Goal: Transaction & Acquisition: Purchase product/service

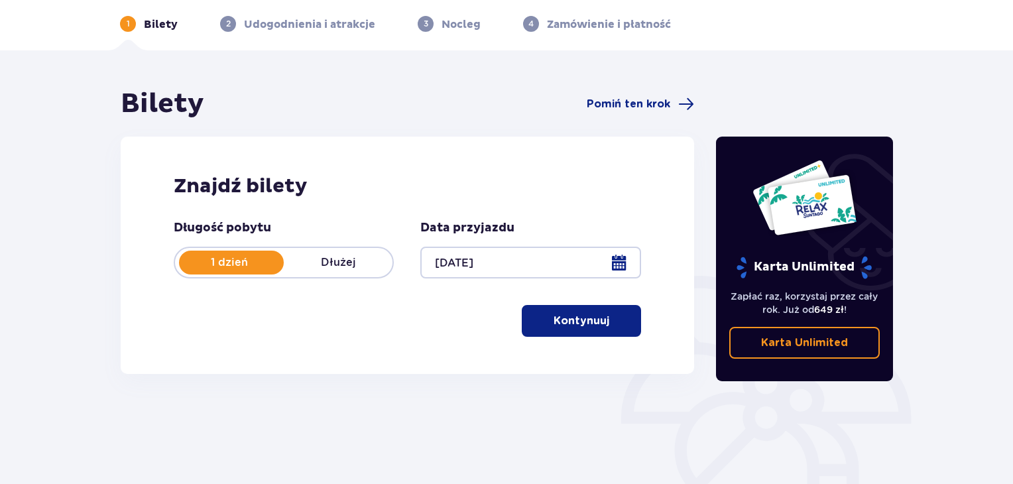
scroll to position [80, 0]
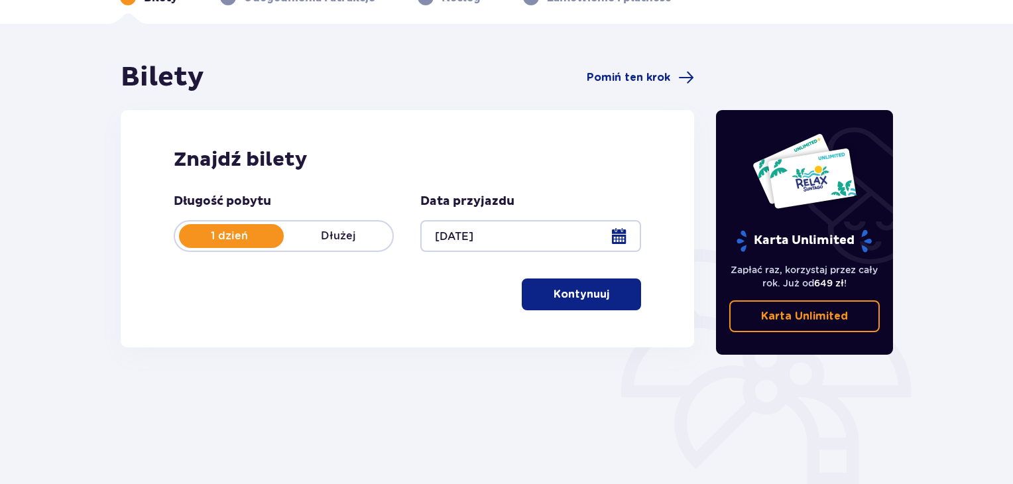
click at [577, 292] on p "Kontynuuj" at bounding box center [582, 294] width 56 height 15
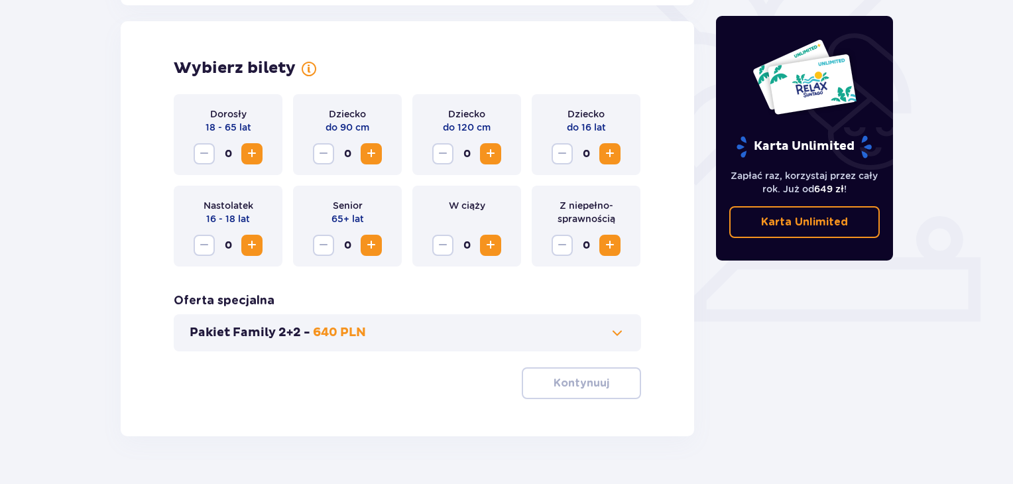
scroll to position [369, 0]
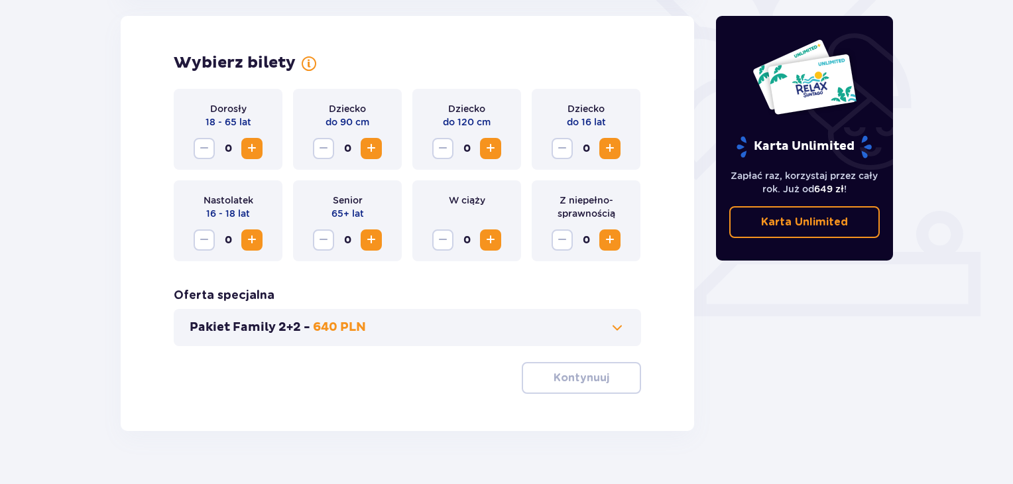
click at [251, 152] on span "Zwiększ" at bounding box center [252, 149] width 16 height 16
click at [611, 153] on span "Zwiększ" at bounding box center [610, 149] width 16 height 16
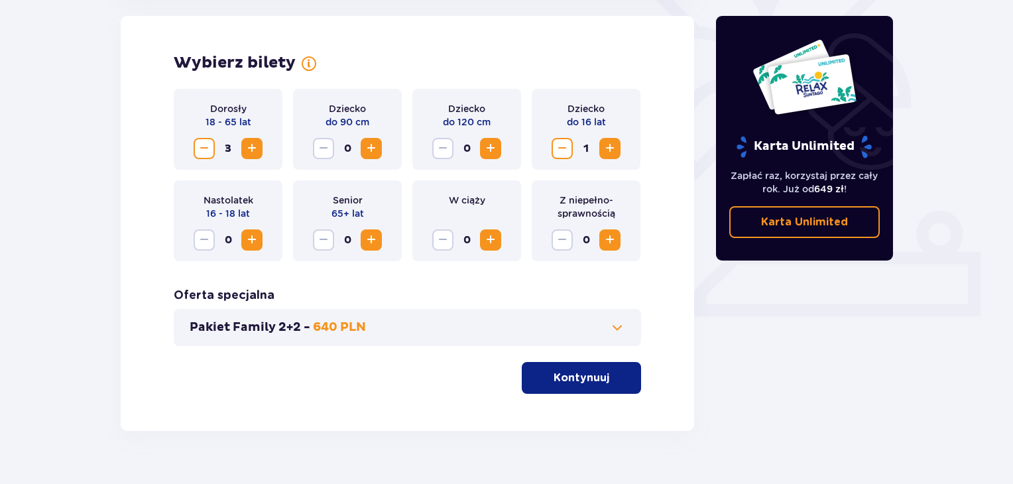
click at [573, 382] on p "Kontynuuj" at bounding box center [582, 378] width 56 height 15
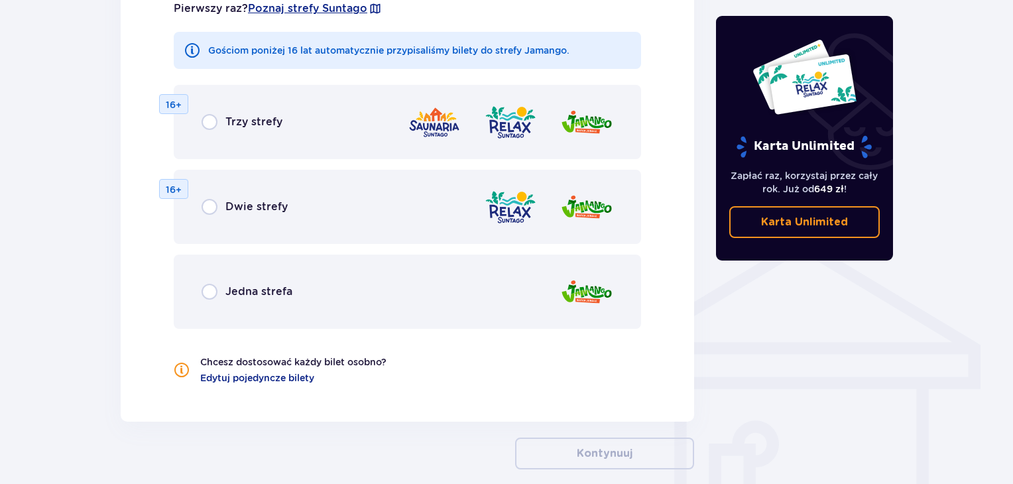
scroll to position [842, 0]
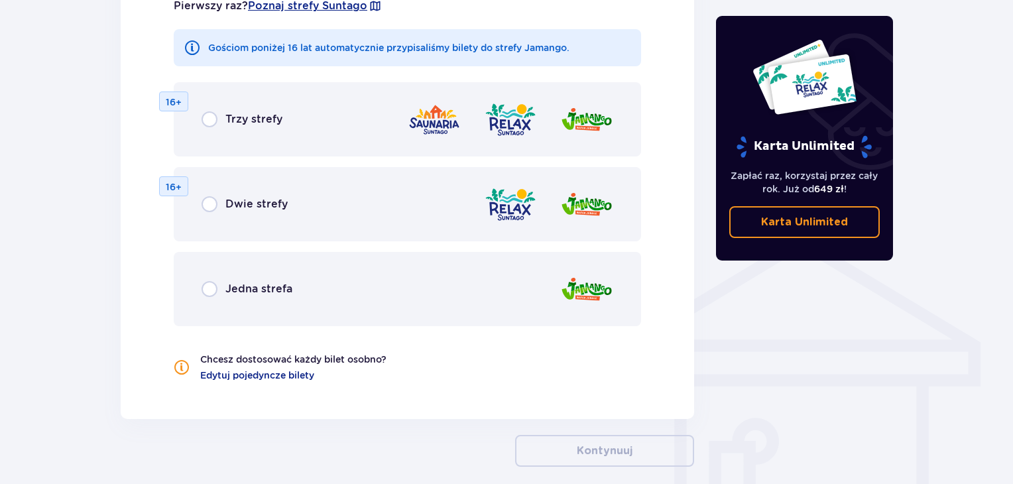
click at [210, 121] on input "radio" at bounding box center [210, 119] width 16 height 16
radio input "true"
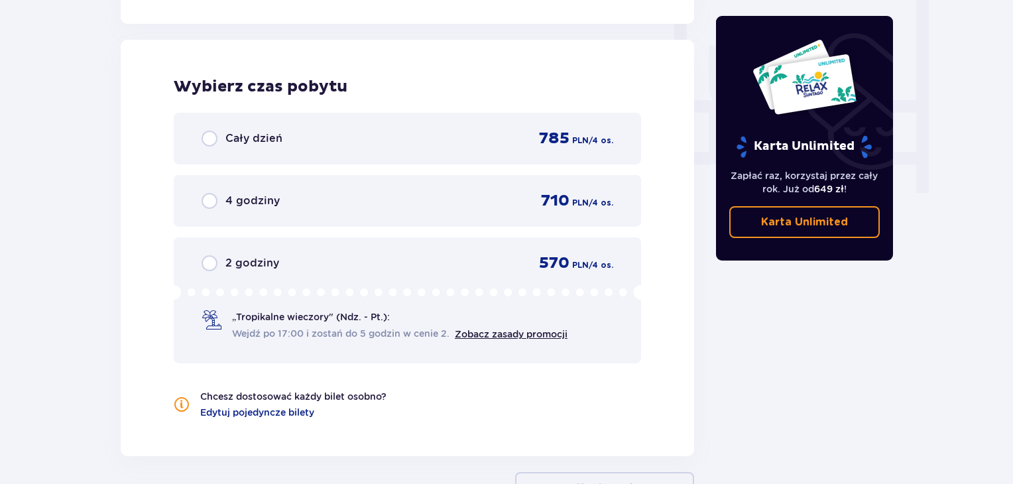
scroll to position [1246, 0]
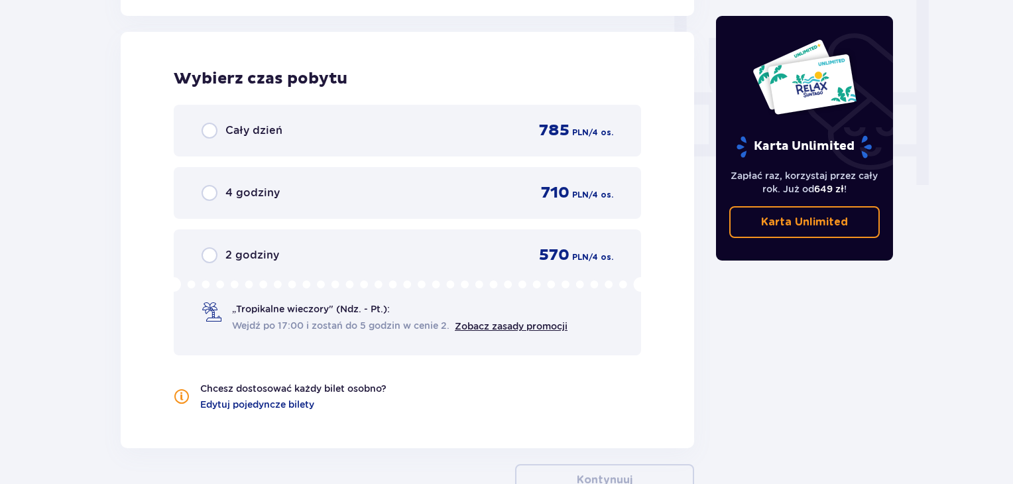
radio input "true"
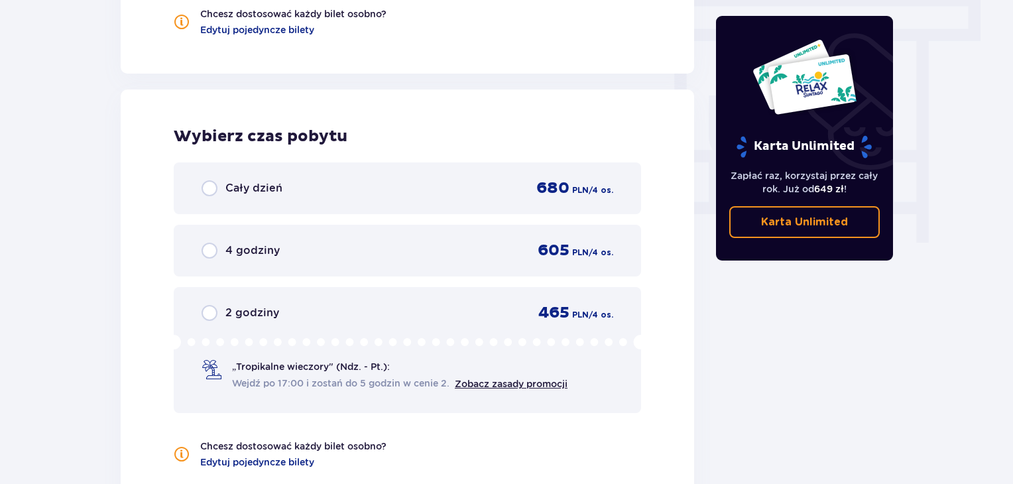
radio input "true"
radio input "false"
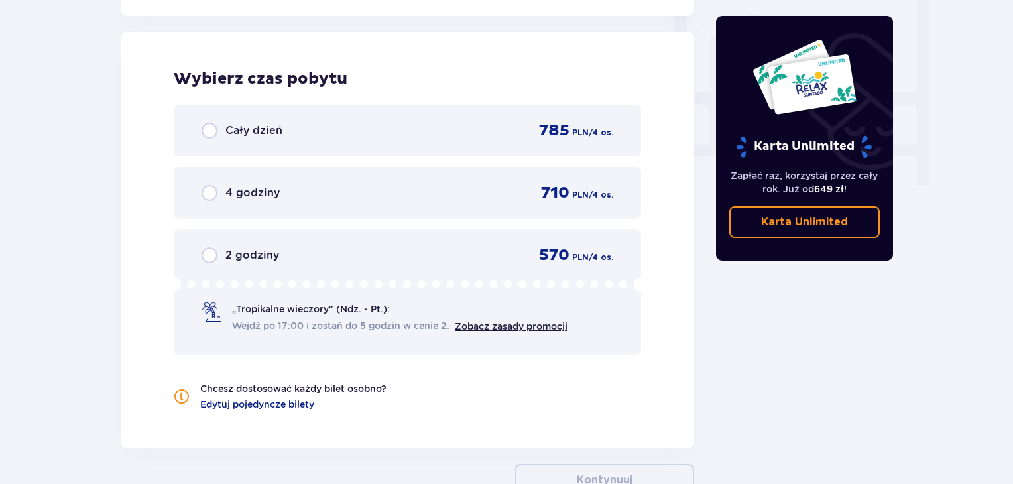
radio input "true"
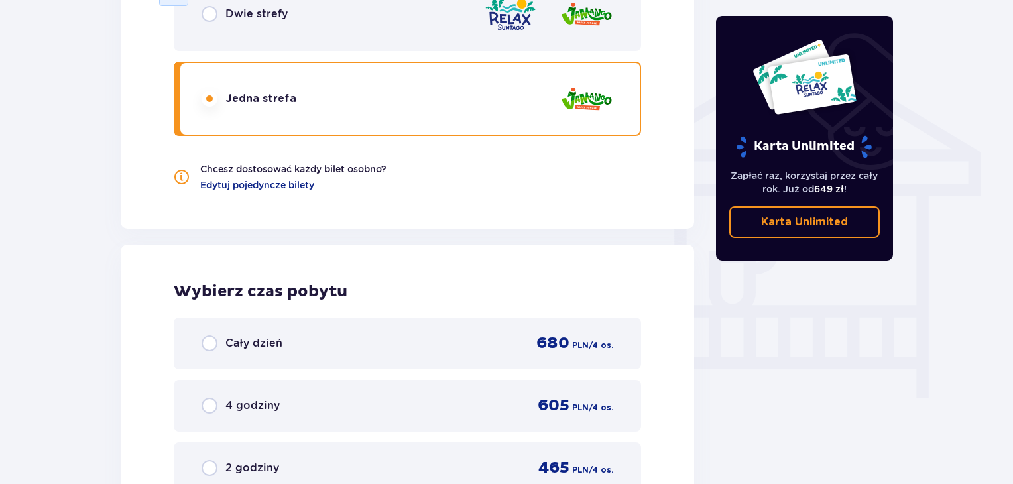
click at [202, 6] on input "radio" at bounding box center [210, 14] width 16 height 16
radio input "true"
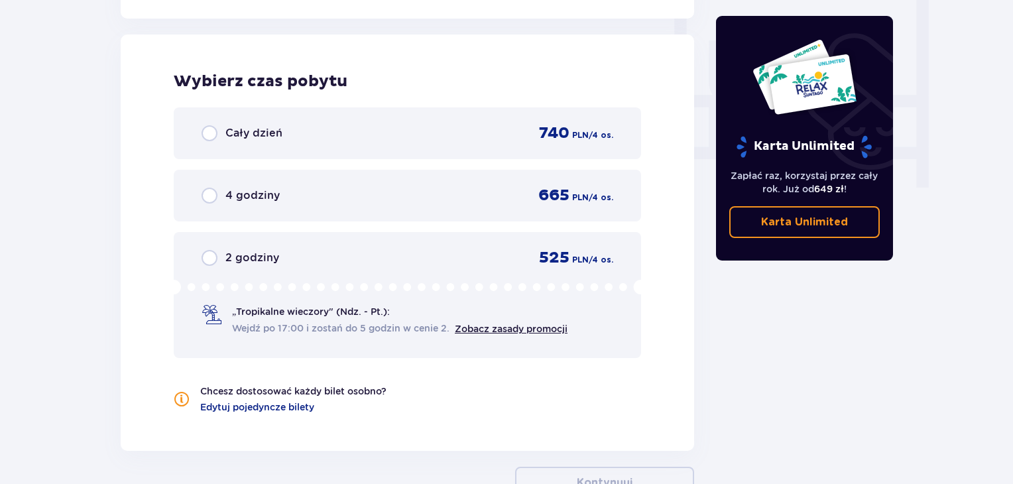
radio input "true"
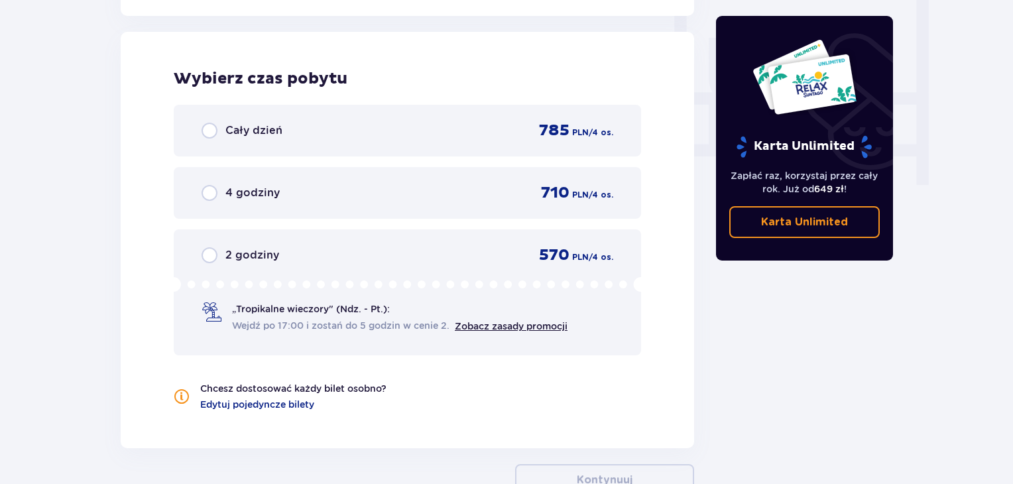
radio input "true"
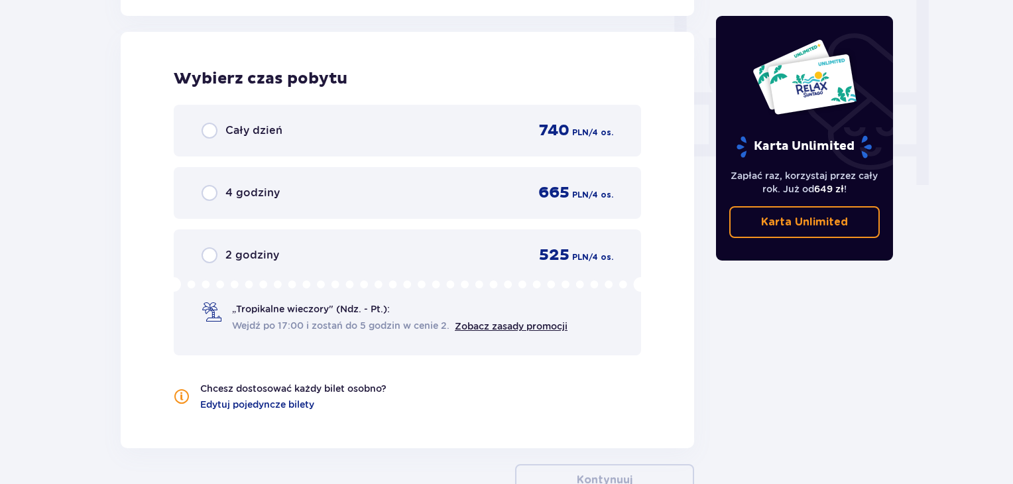
radio input "true"
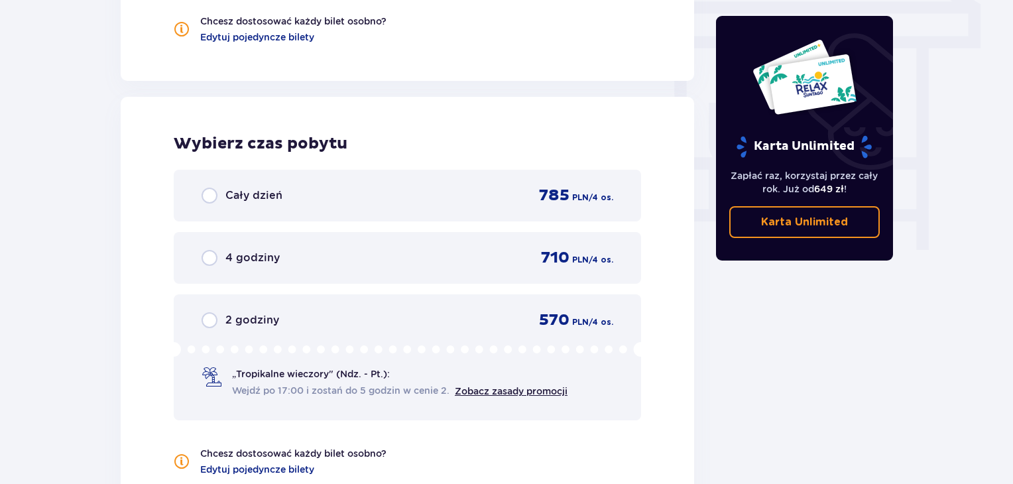
radio input "true"
radio input "false"
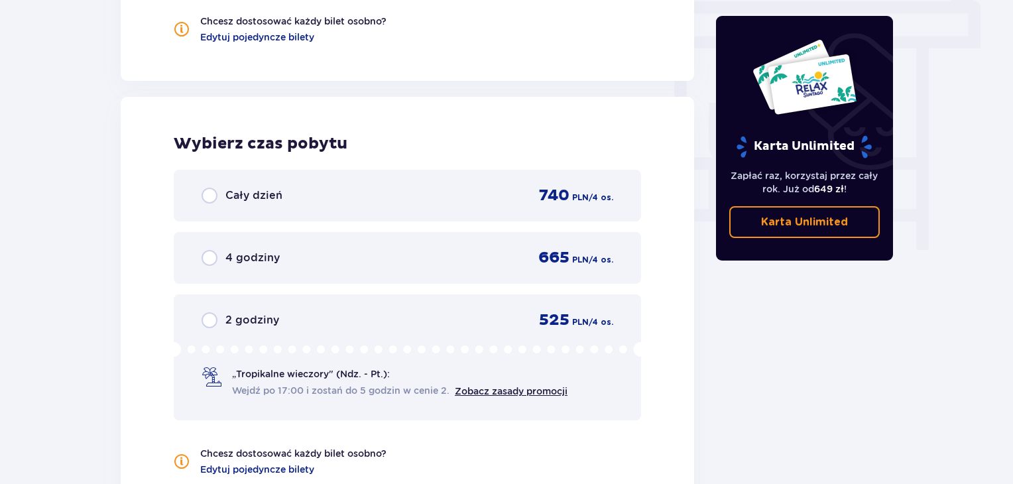
radio input "true"
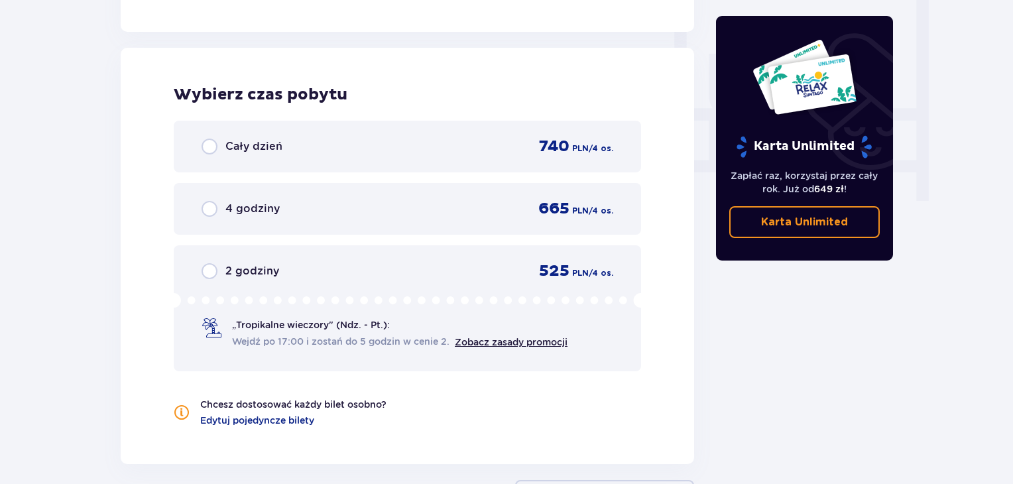
radio input "true"
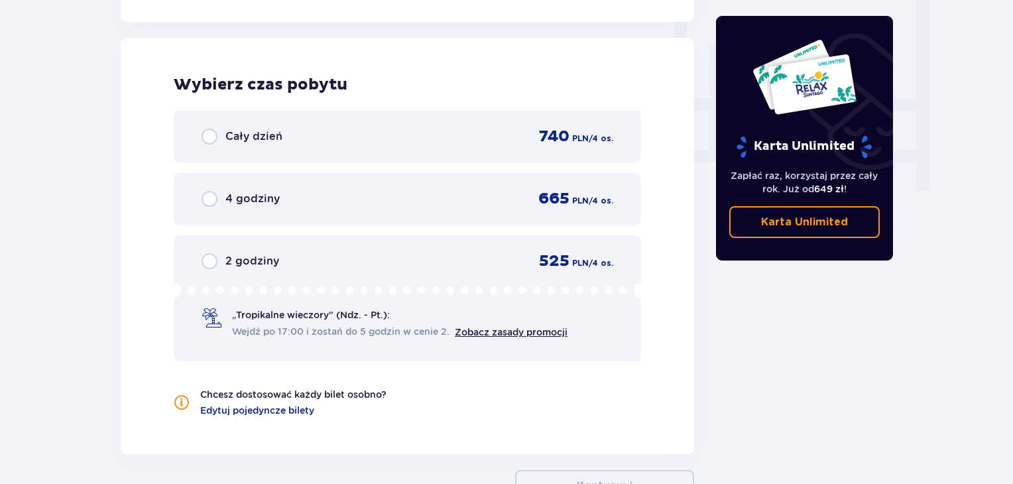
radio input "true"
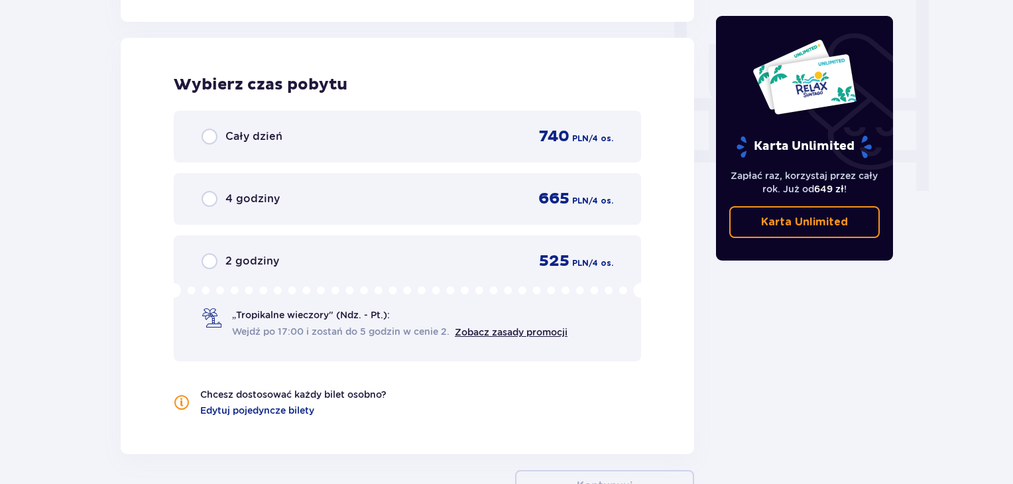
radio input "true"
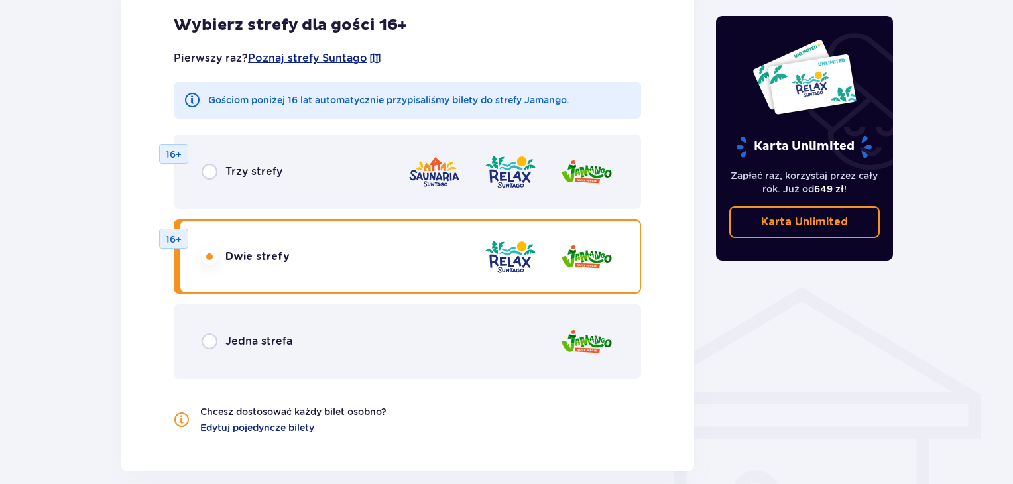
scroll to position [791, 0]
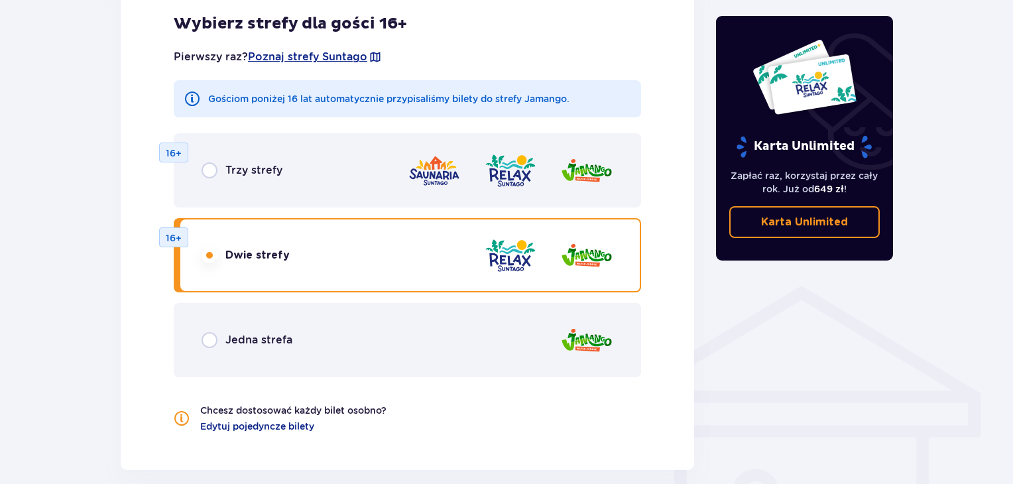
click at [210, 167] on input "radio" at bounding box center [210, 170] width 16 height 16
radio input "true"
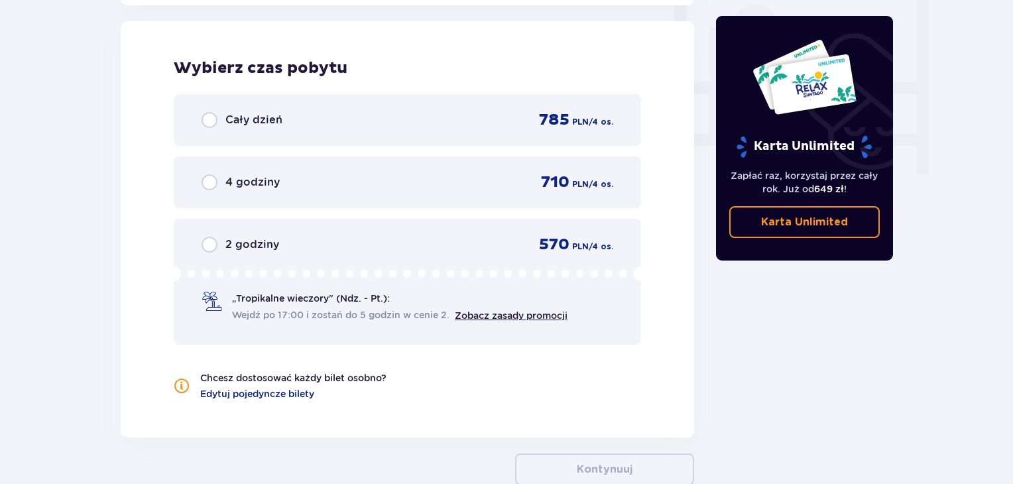
scroll to position [1262, 0]
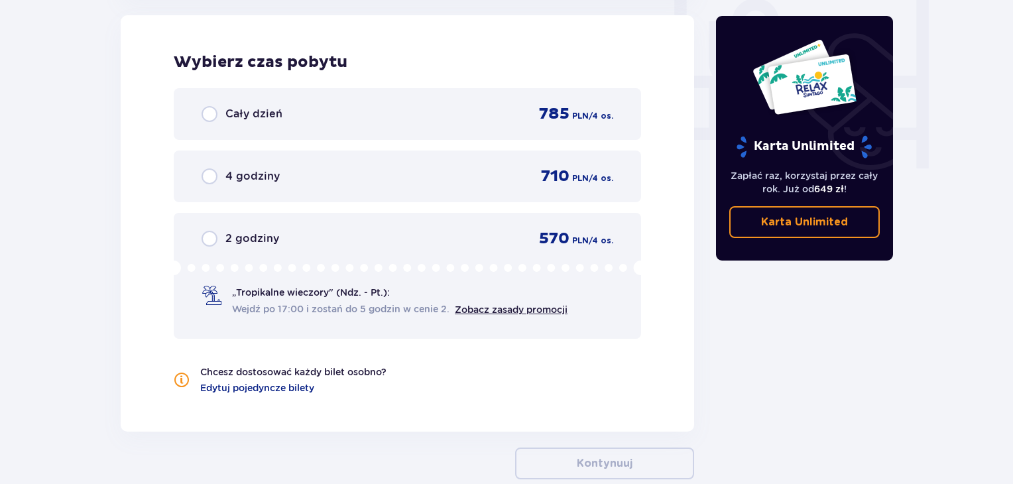
click at [208, 104] on div "Cały dzień 785 PLN / 4 os." at bounding box center [408, 114] width 412 height 20
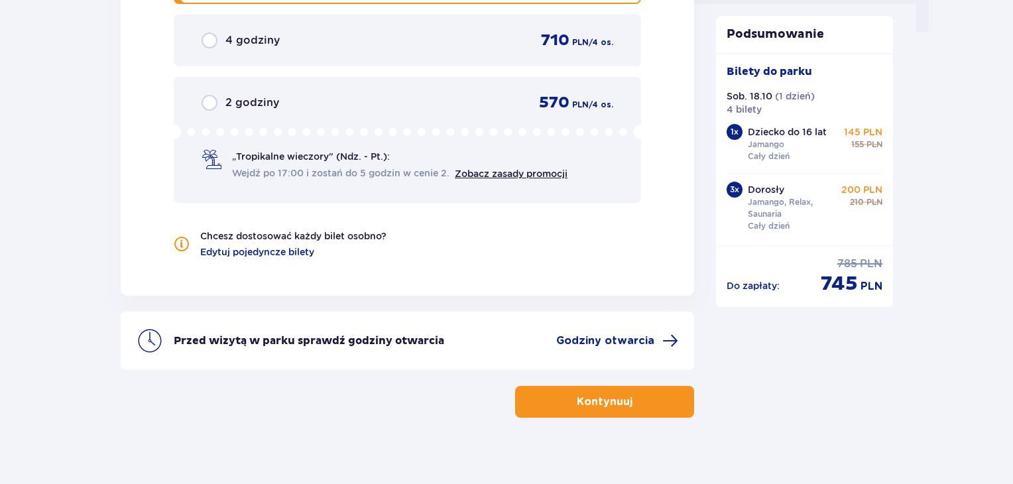
scroll to position [1410, 0]
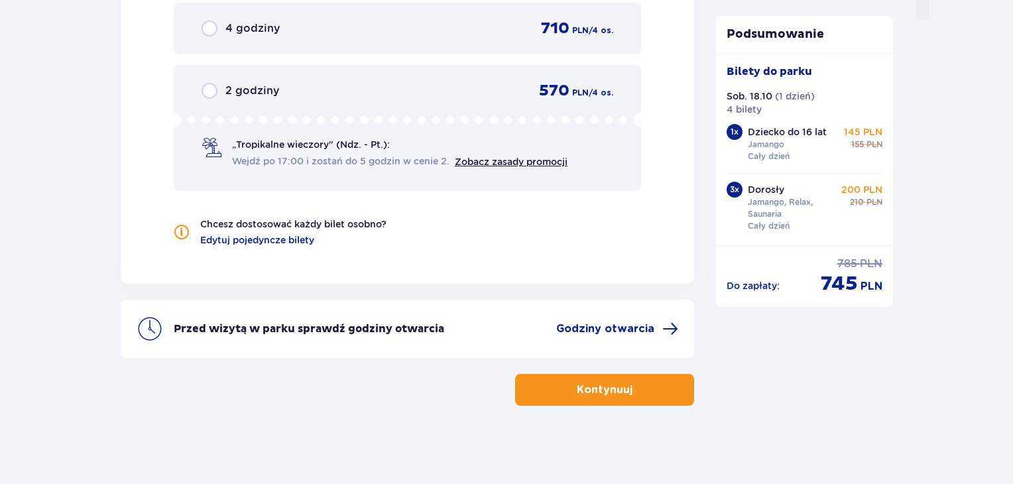
click at [600, 399] on button "Kontynuuj" at bounding box center [604, 390] width 179 height 32
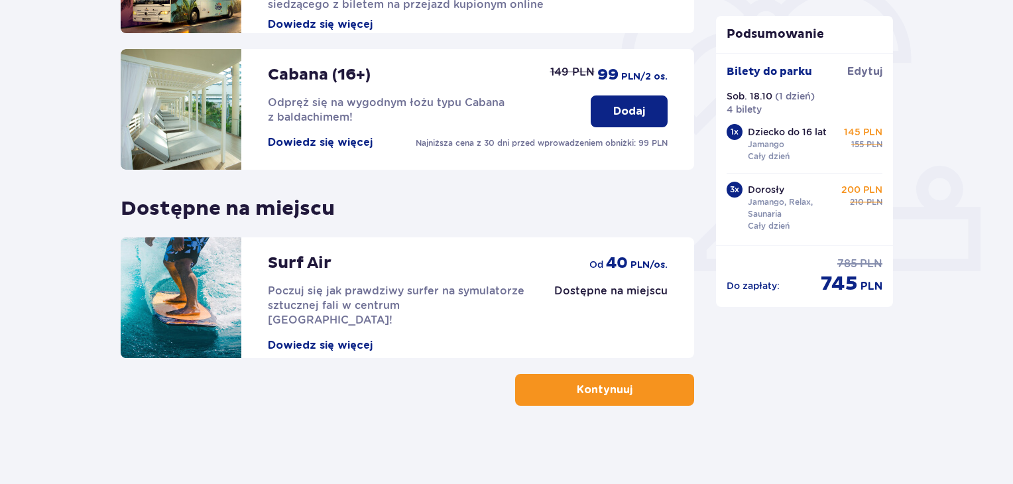
scroll to position [415, 0]
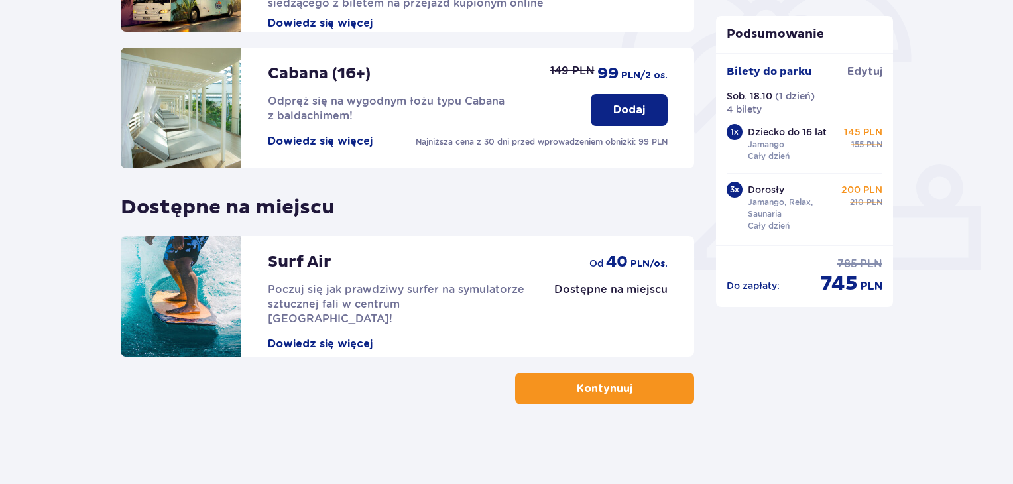
click at [611, 398] on button "Kontynuuj" at bounding box center [604, 389] width 179 height 32
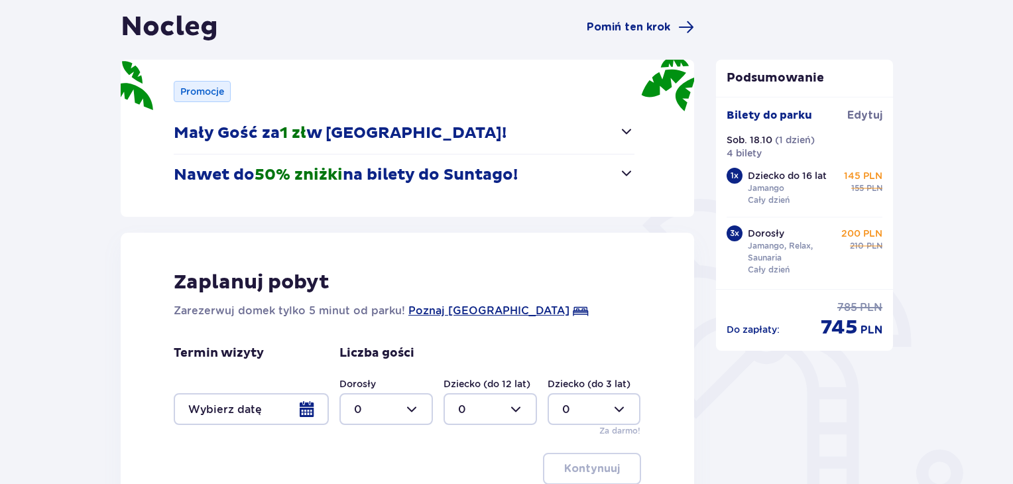
scroll to position [106, 0]
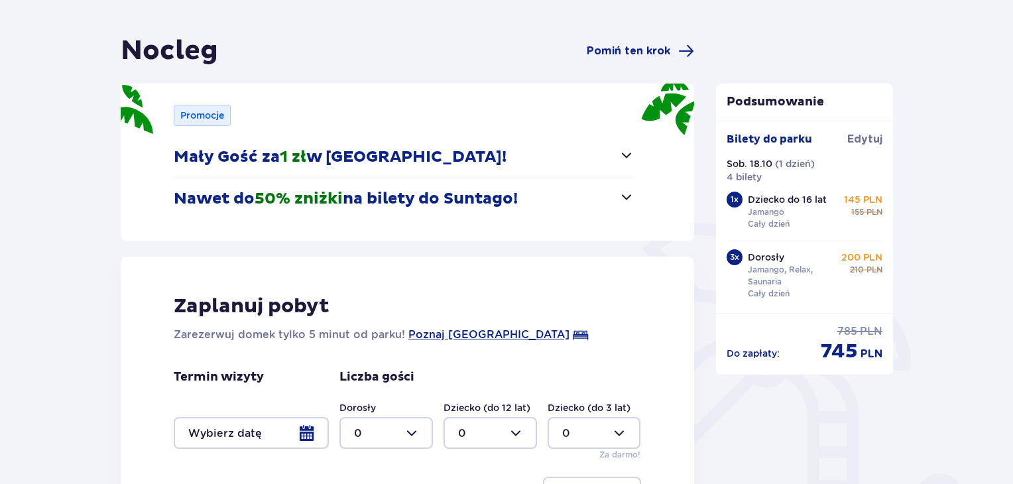
click at [631, 154] on span "button" at bounding box center [627, 155] width 16 height 16
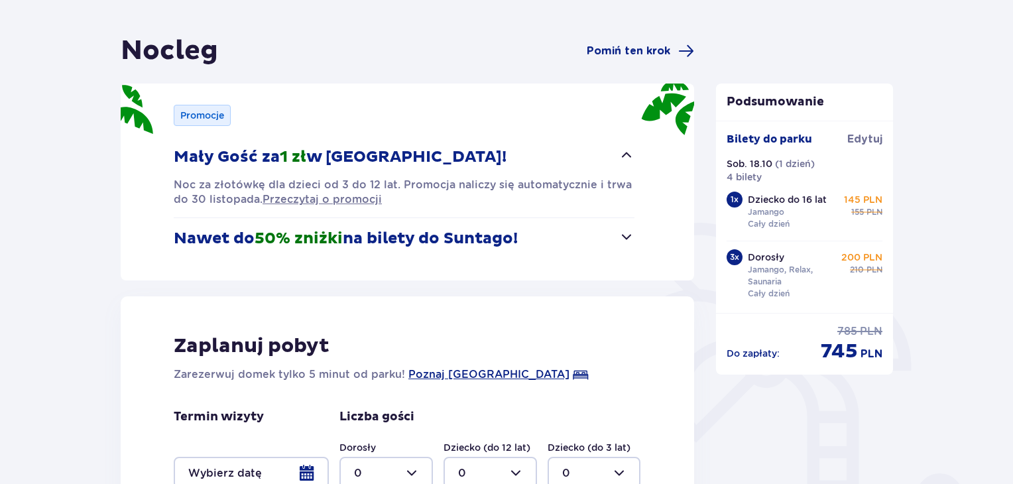
click at [633, 237] on span "button" at bounding box center [627, 237] width 16 height 16
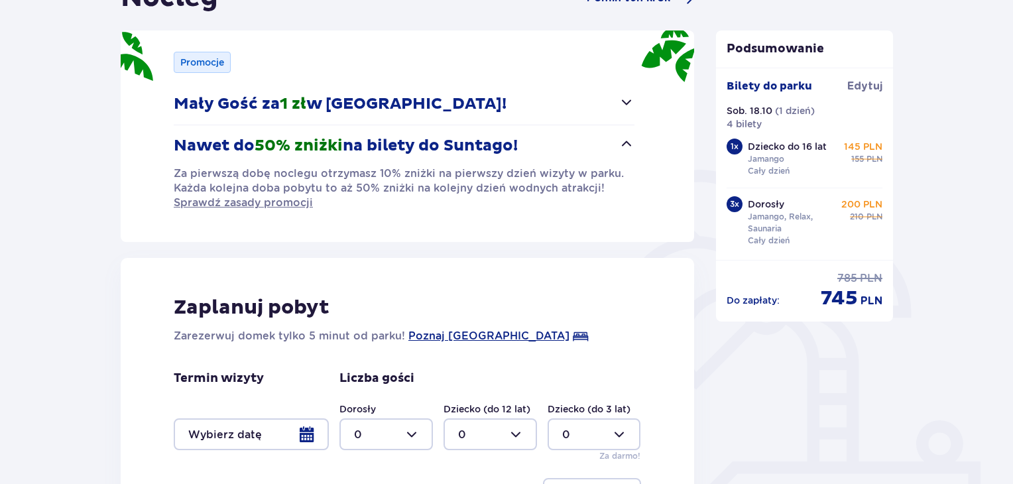
scroll to position [186, 0]
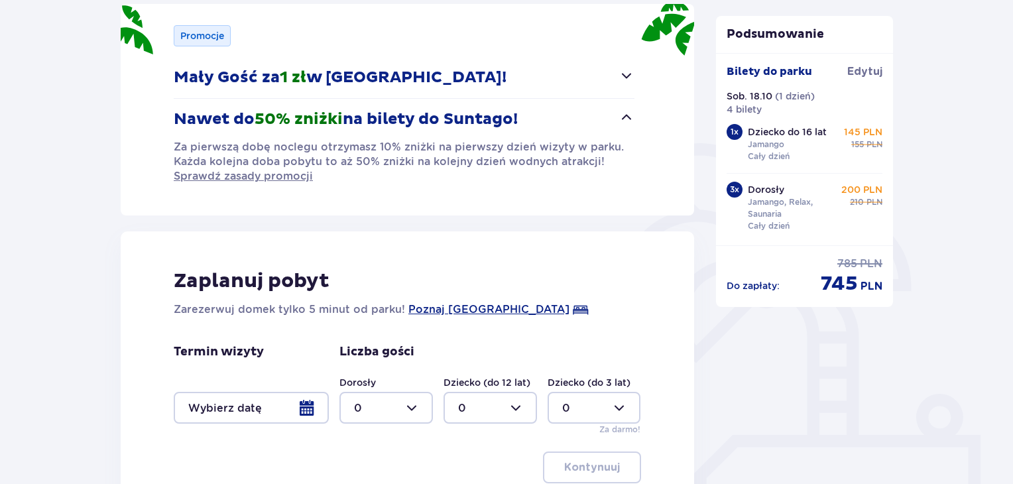
click at [43, 209] on div "Nocleg Pomiń ten krok Promocje Mały Gość za 1 zł w Suntago Village! Noc za złot…" at bounding box center [506, 283] width 1013 height 730
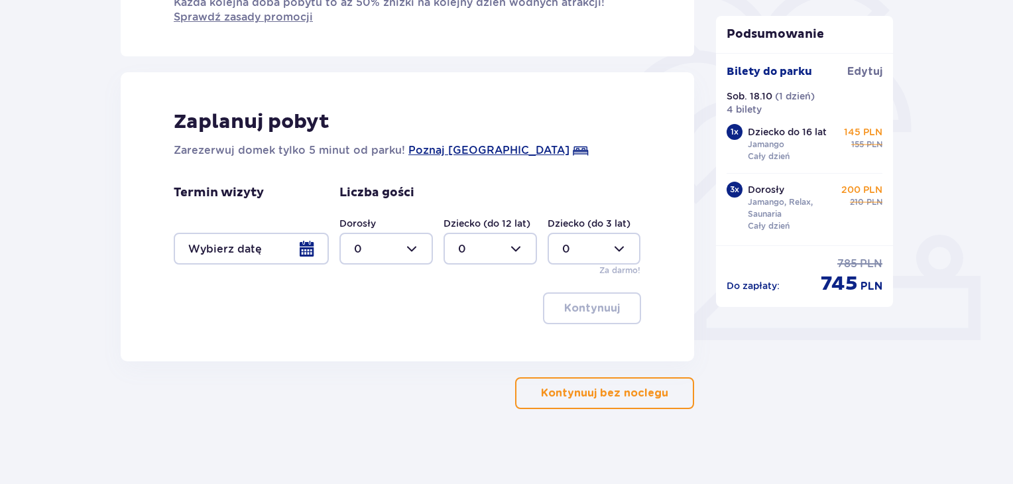
scroll to position [350, 0]
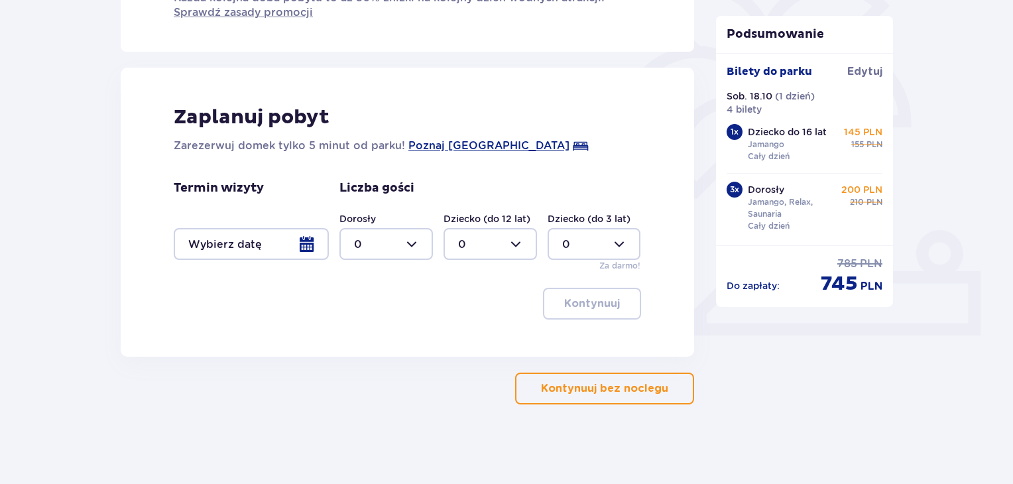
click at [600, 396] on button "Kontynuuj bez noclegu" at bounding box center [604, 389] width 179 height 32
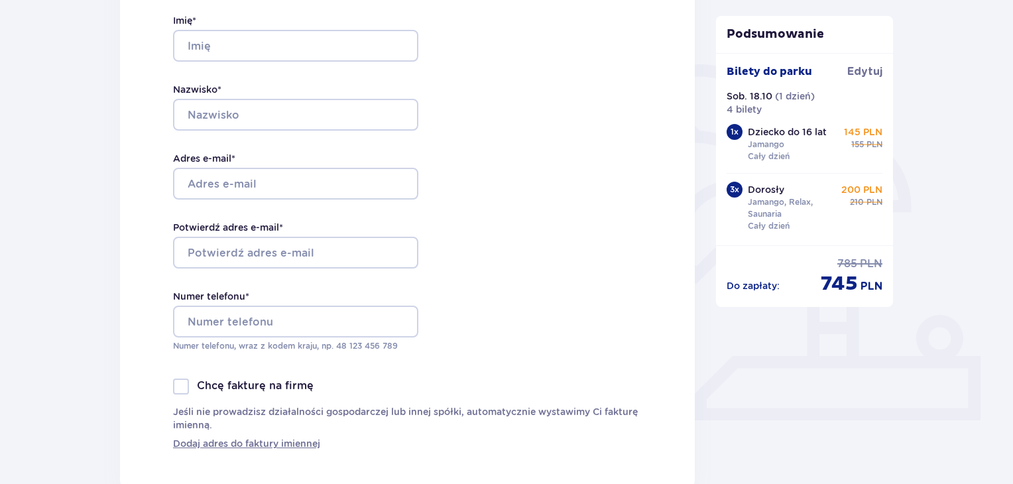
scroll to position [265, 0]
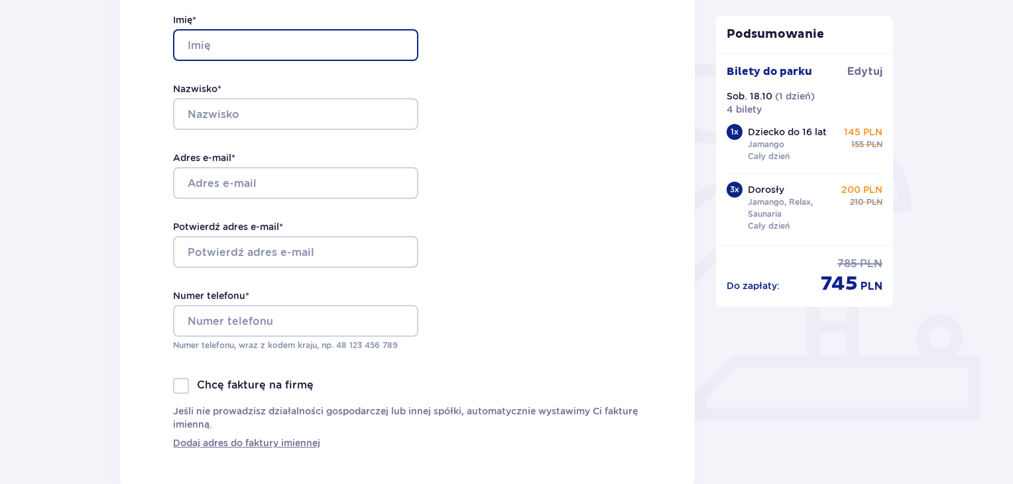
click at [216, 54] on input "Imię *" at bounding box center [295, 45] width 245 height 32
type input "Wojciech"
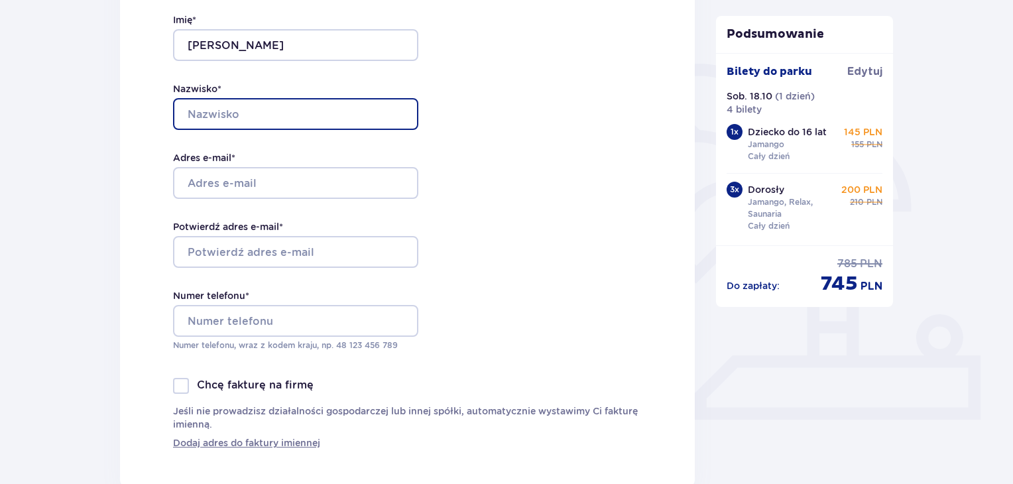
click at [218, 111] on input "Nazwisko *" at bounding box center [295, 114] width 245 height 32
type input "Pieczka"
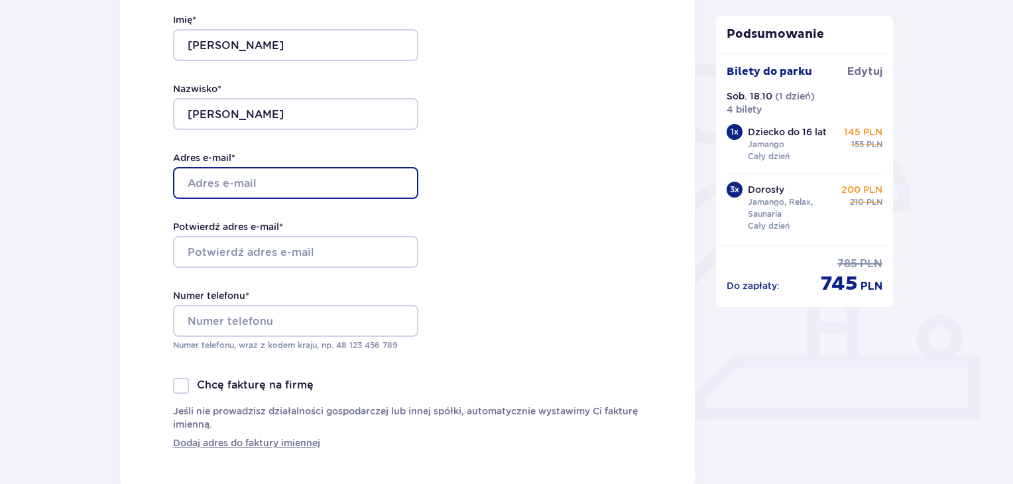
click at [232, 183] on input "Adres e-mail *" at bounding box center [295, 183] width 245 height 32
type input "wojciech.pieczka@op.pl"
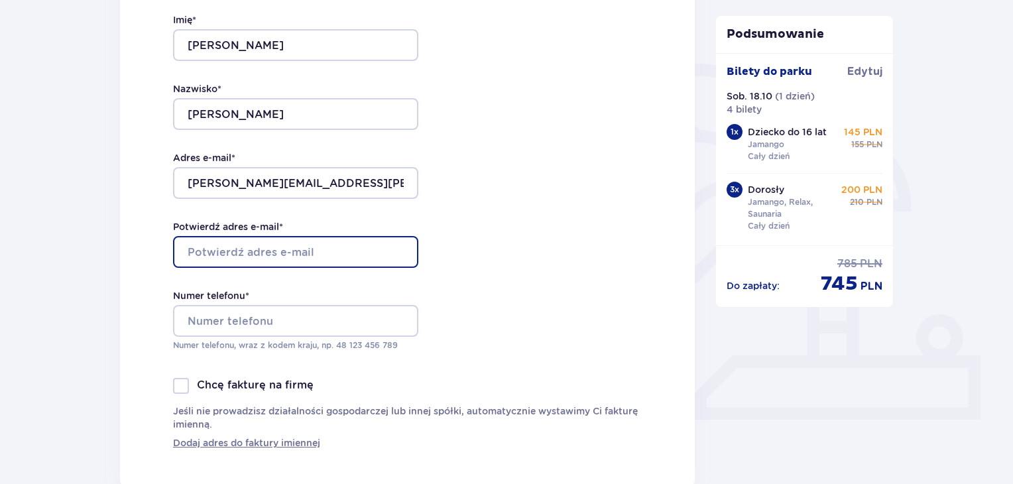
click at [237, 267] on input "Potwierdź adres e-mail *" at bounding box center [295, 252] width 245 height 32
type input "wojciech.pieczka@op.pl"
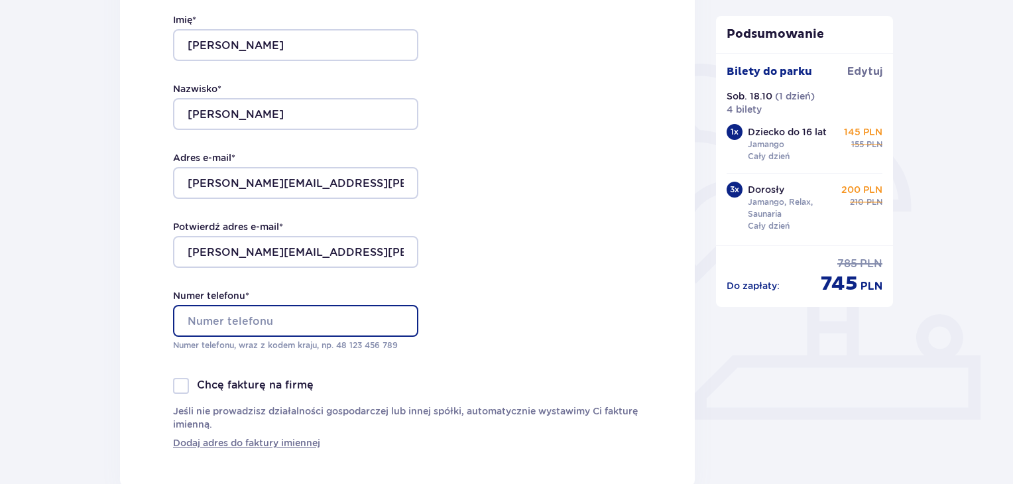
click at [205, 316] on input "Numer telefonu *" at bounding box center [295, 321] width 245 height 32
type input "660443034"
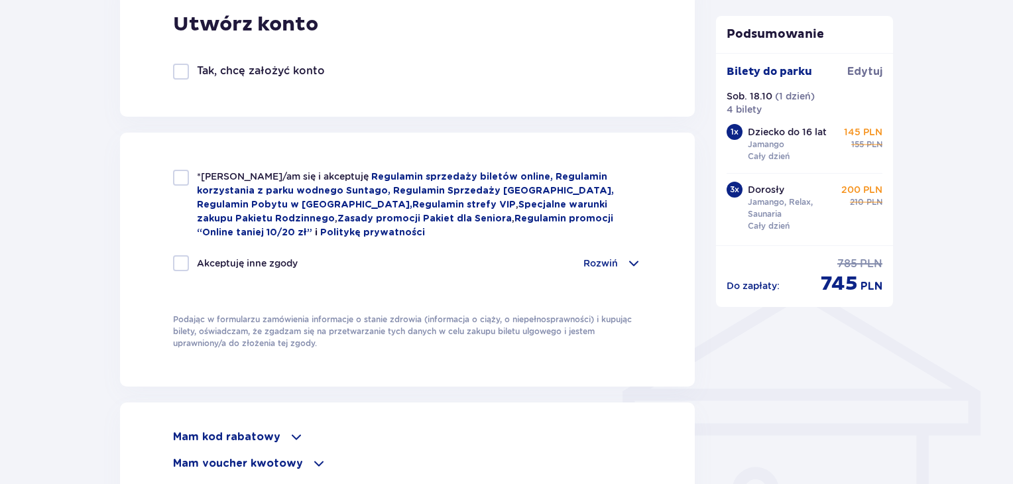
scroll to position [796, 0]
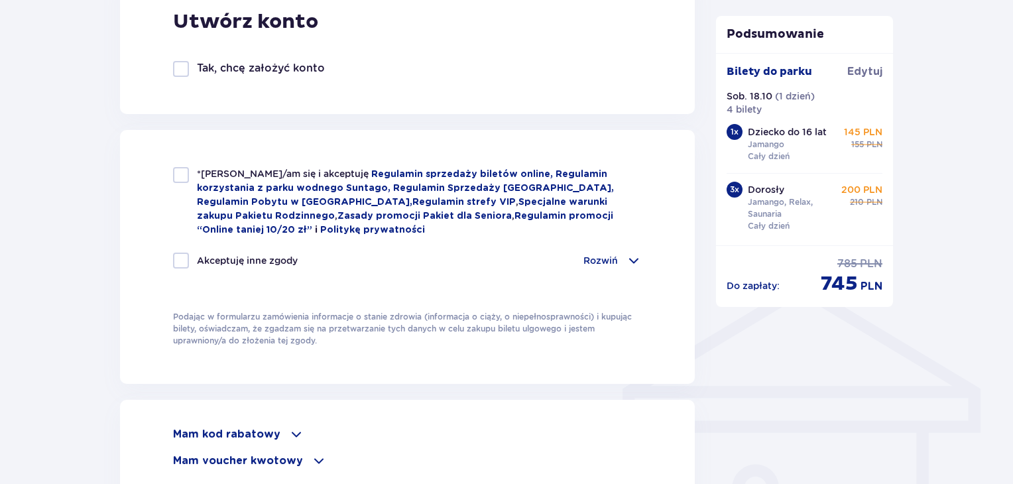
click at [174, 177] on div at bounding box center [181, 175] width 16 height 16
checkbox input "true"
click at [178, 257] on div at bounding box center [181, 261] width 16 height 16
checkbox input "true"
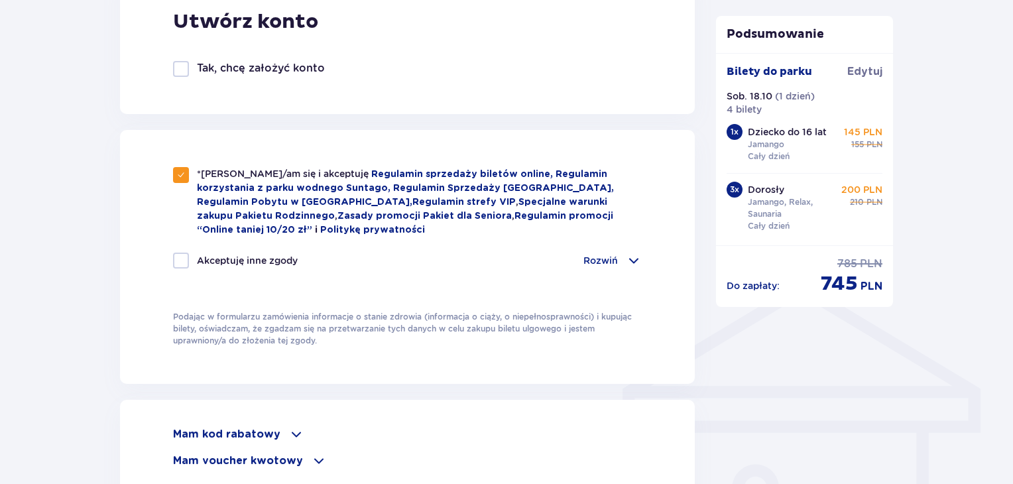
checkbox input "true"
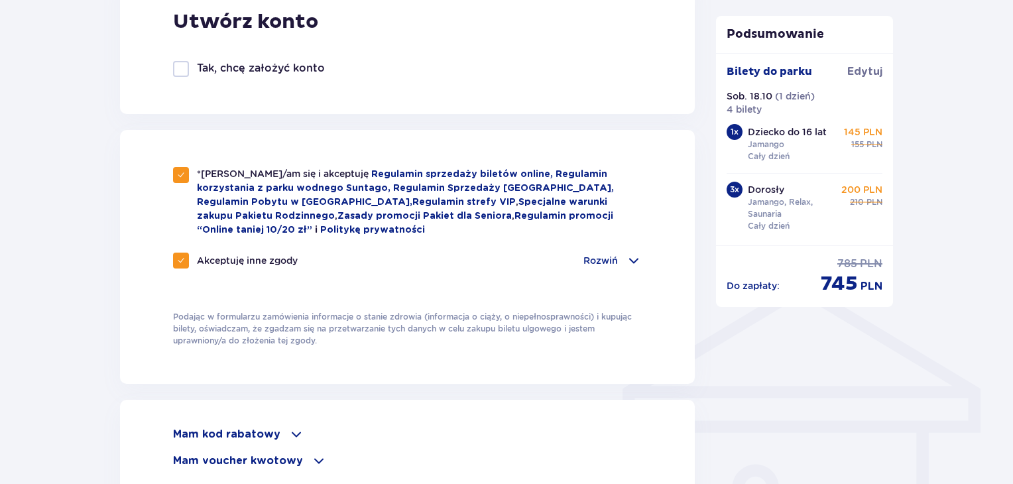
click at [178, 257] on span at bounding box center [181, 261] width 8 height 8
checkbox input "false"
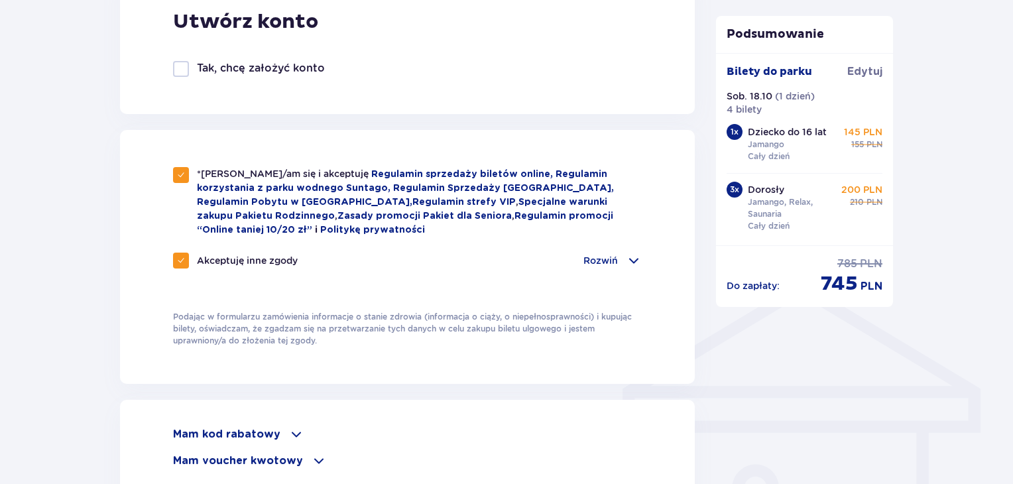
checkbox input "false"
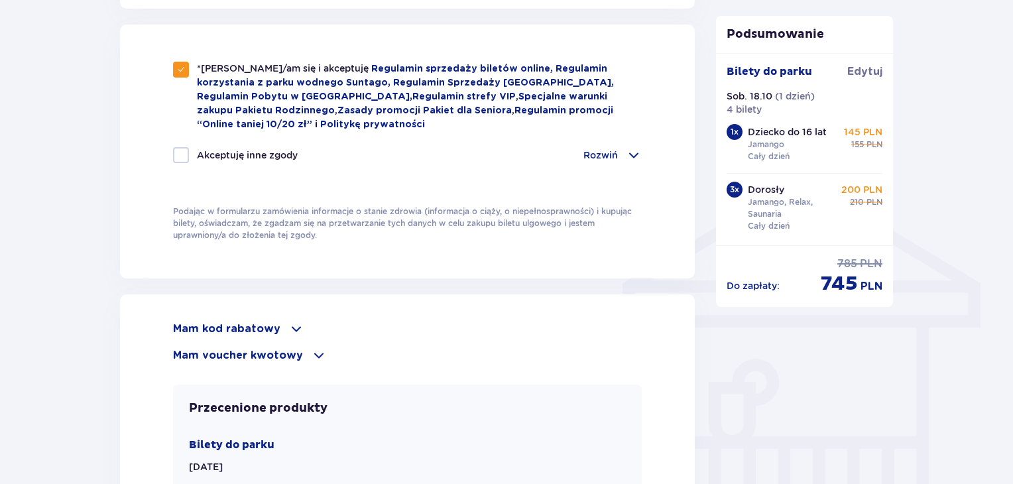
scroll to position [902, 0]
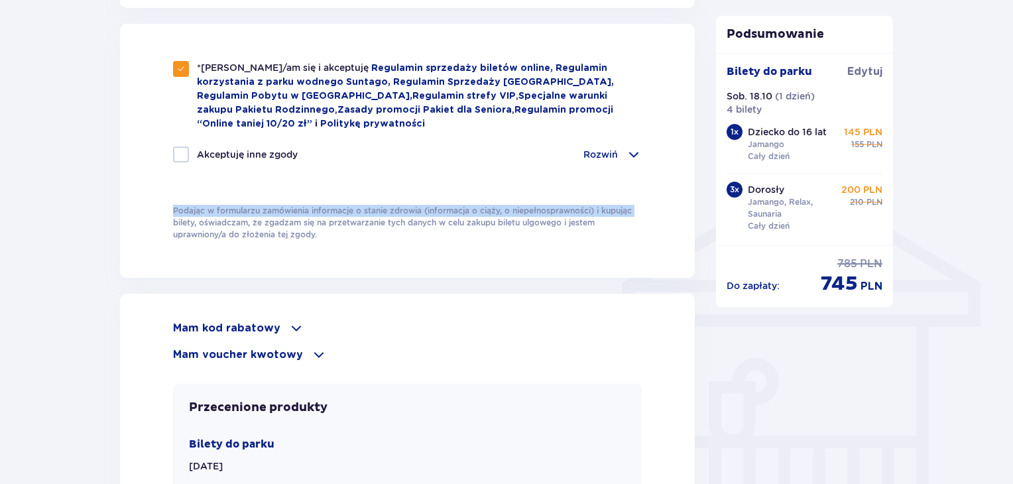
drag, startPoint x: 91, startPoint y: 224, endPoint x: 65, endPoint y: 200, distance: 35.2
click at [65, 200] on div "Zamówienie i płatność Dane kontaktowe Imię * Wojciech Nazwisko * Pieczka Adres …" at bounding box center [506, 67] width 1013 height 1733
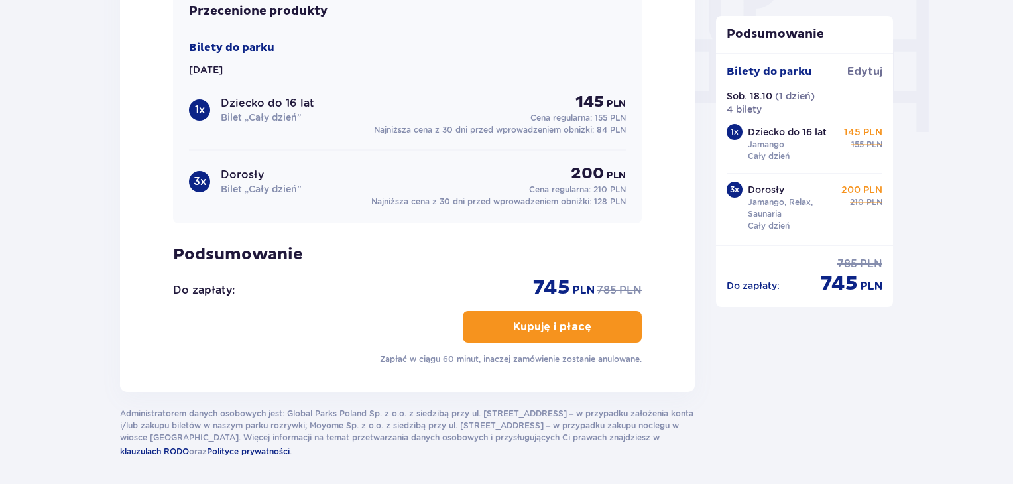
scroll to position [1300, 0]
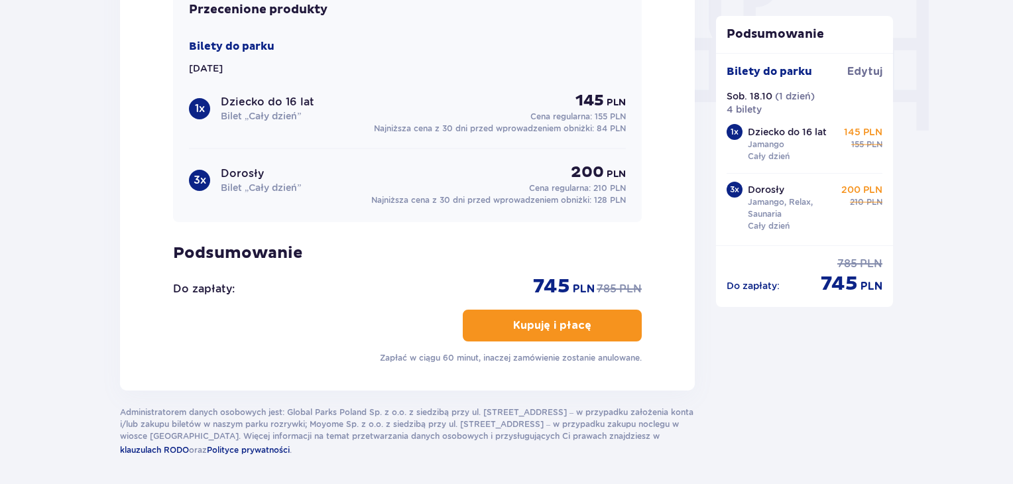
click at [567, 318] on p "Kupuję i płacę" at bounding box center [552, 325] width 78 height 15
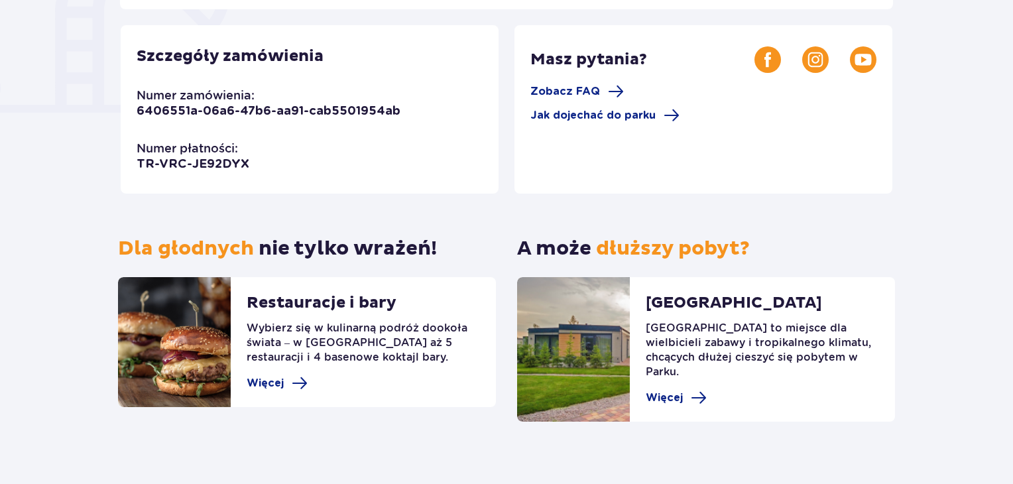
scroll to position [374, 0]
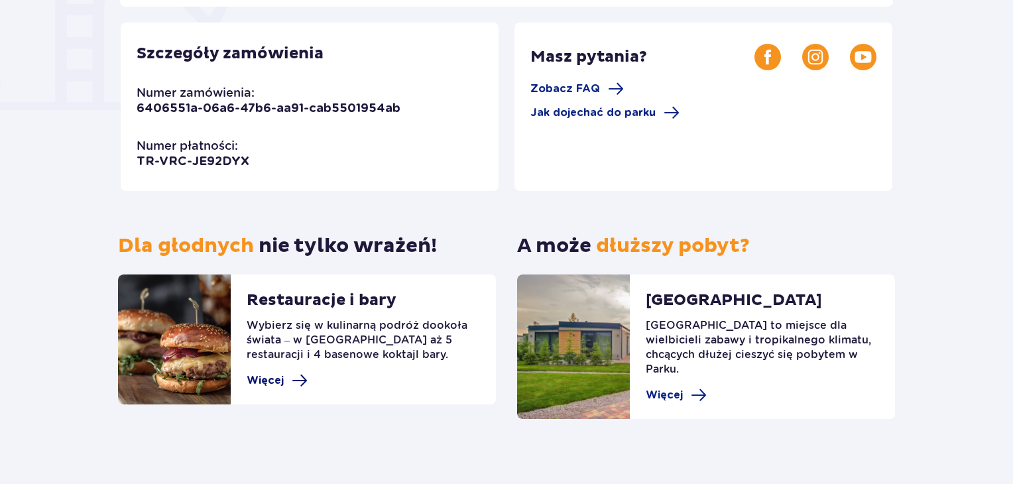
click at [254, 375] on span "Więcej" at bounding box center [265, 380] width 37 height 15
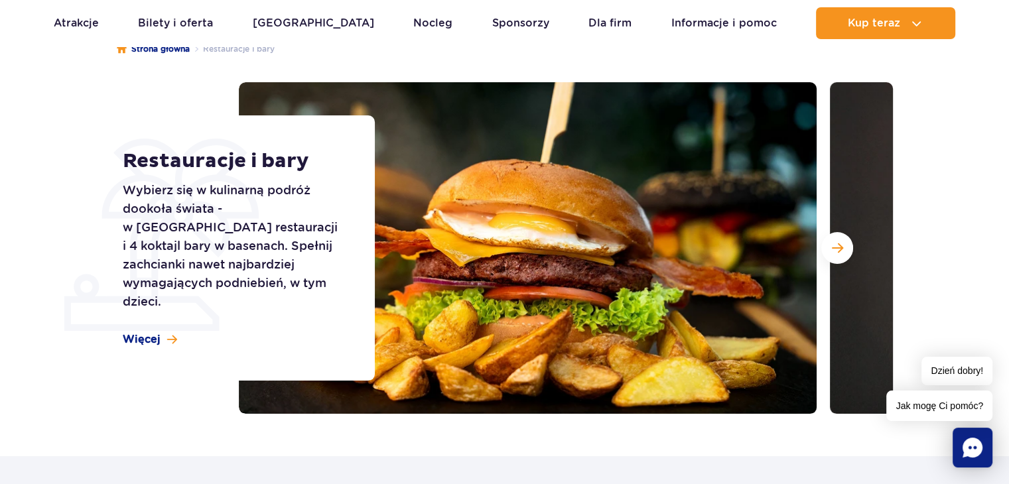
scroll to position [159, 0]
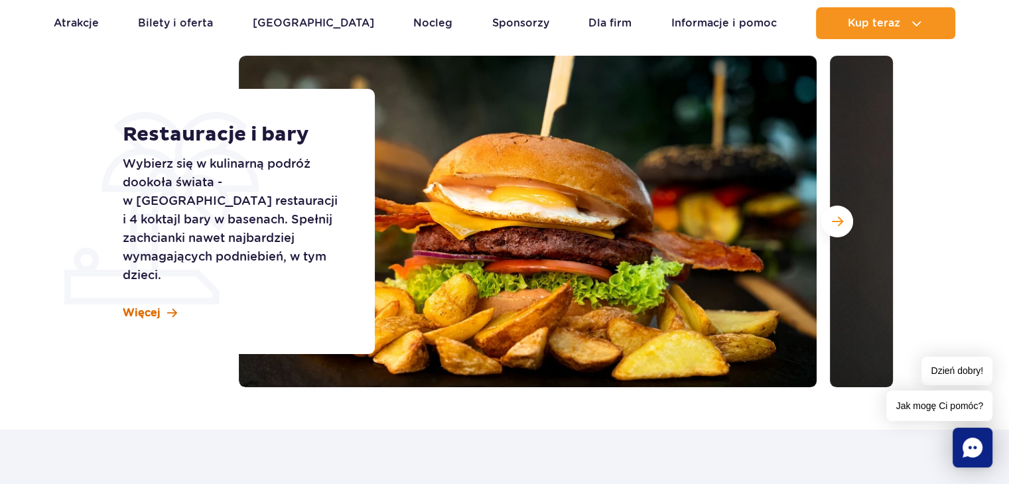
click at [152, 308] on span "Więcej" at bounding box center [142, 313] width 38 height 15
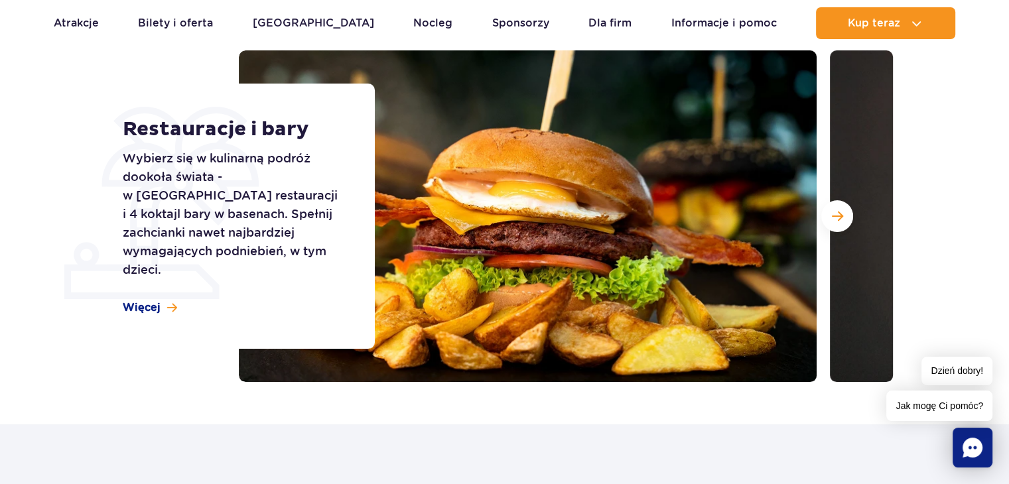
scroll to position [138, 0]
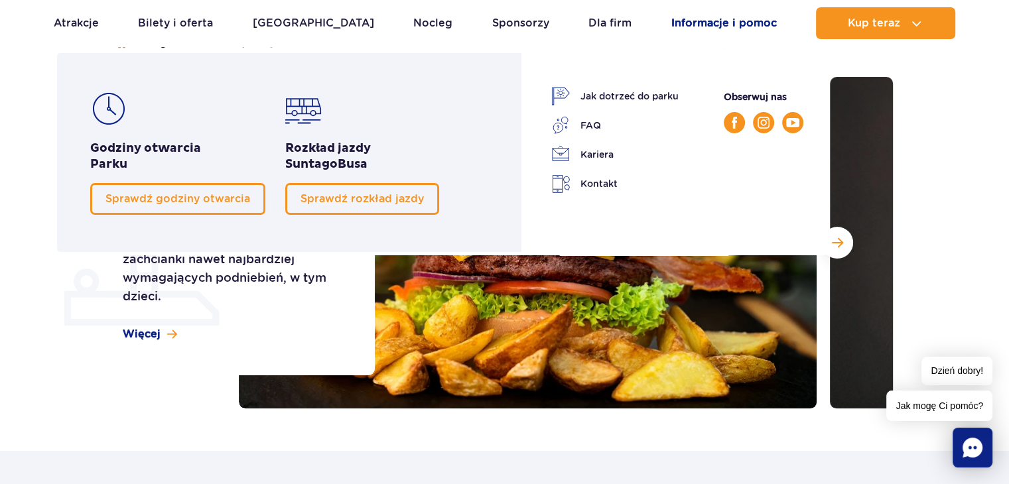
click at [718, 28] on link "Informacje i pomoc" at bounding box center [723, 23] width 105 height 32
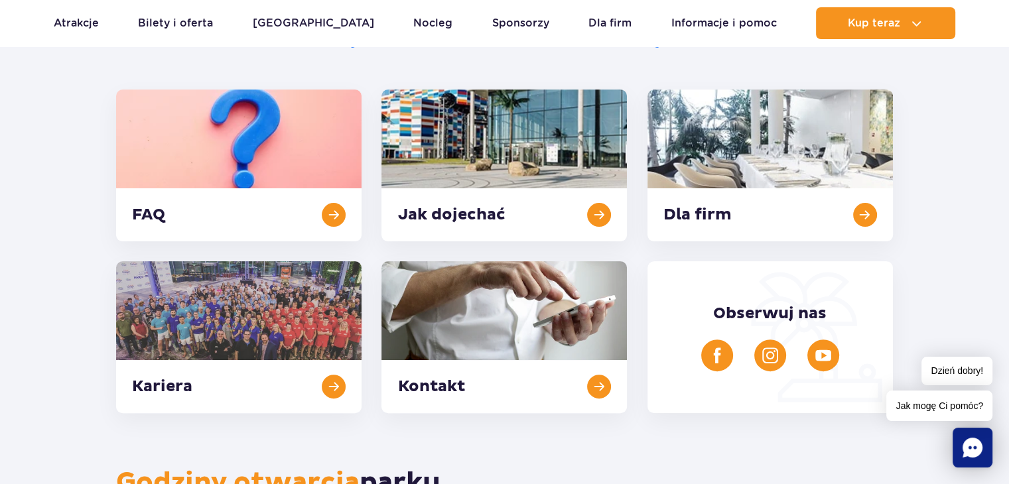
scroll to position [318, 0]
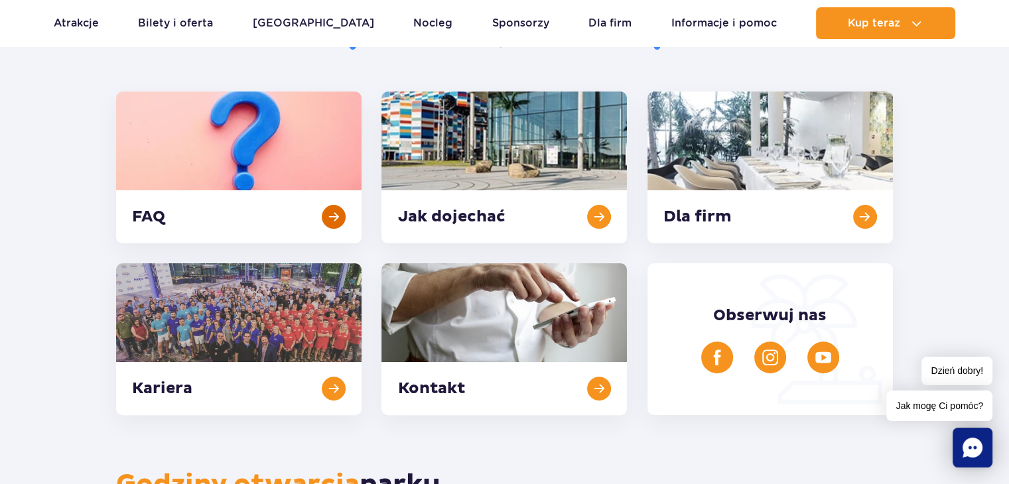
click at [177, 186] on link at bounding box center [238, 168] width 245 height 152
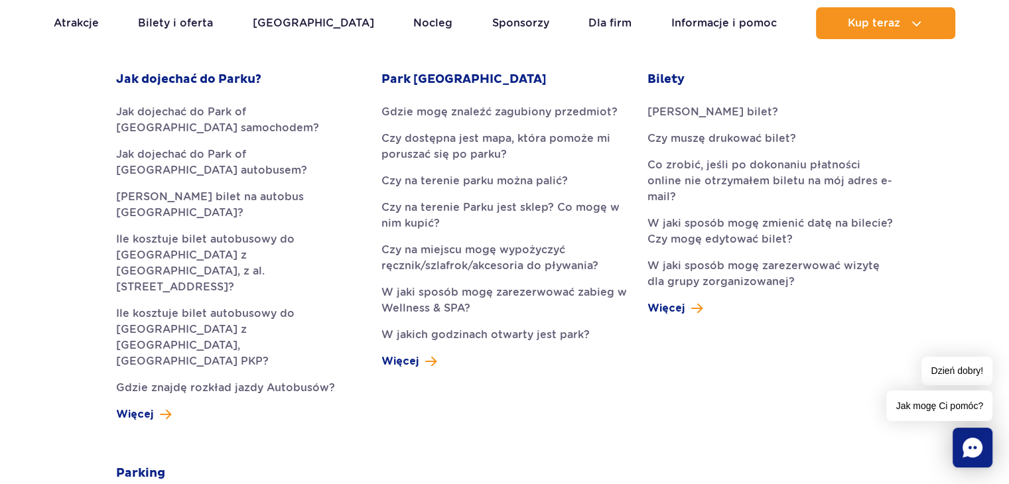
scroll to position [398, 0]
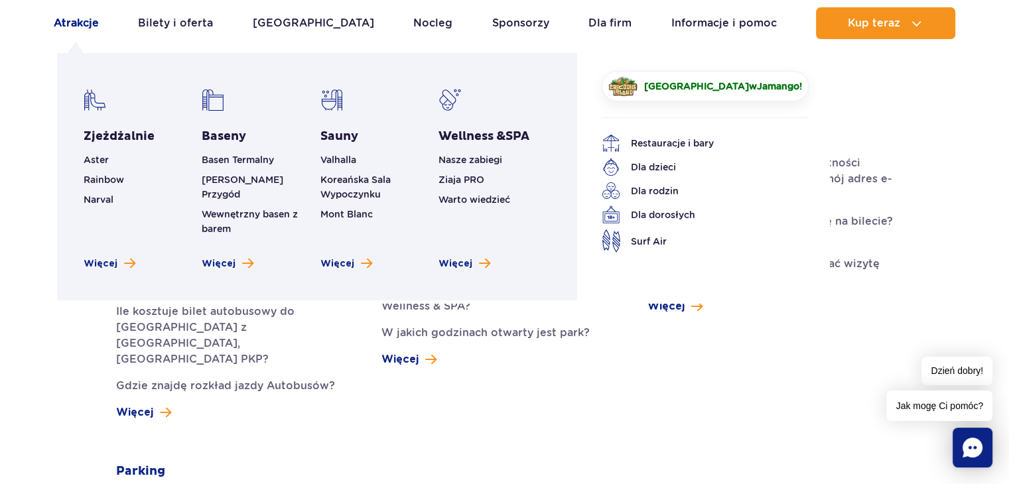
click at [71, 17] on link "Atrakcje" at bounding box center [76, 23] width 45 height 32
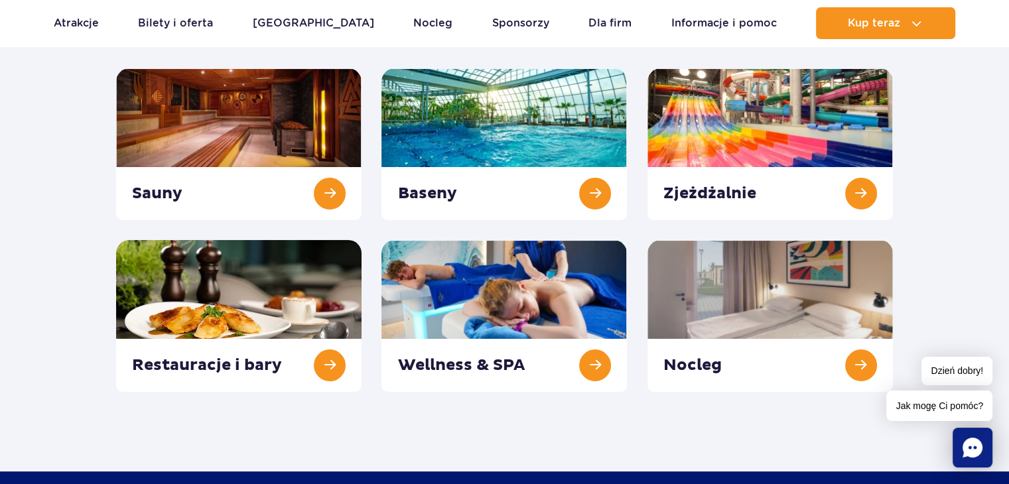
scroll to position [186, 0]
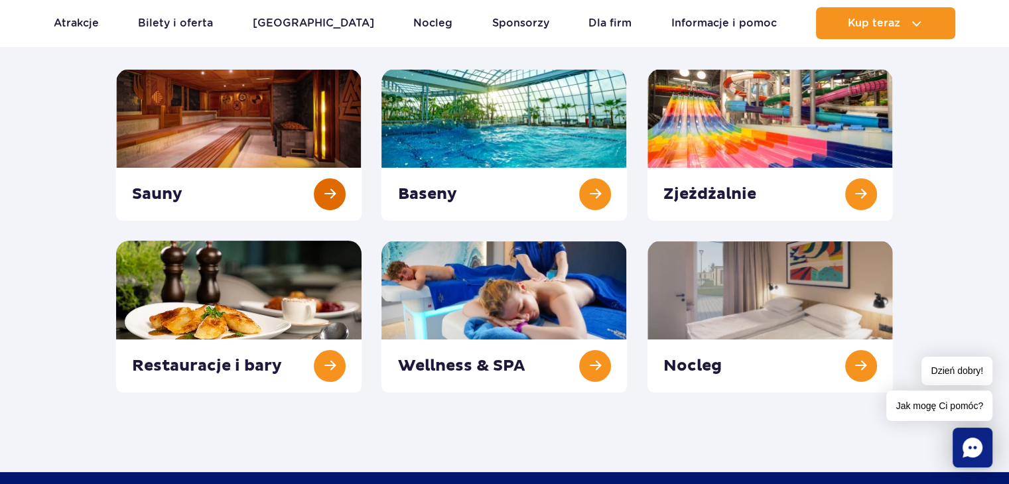
click at [329, 187] on link at bounding box center [238, 145] width 245 height 152
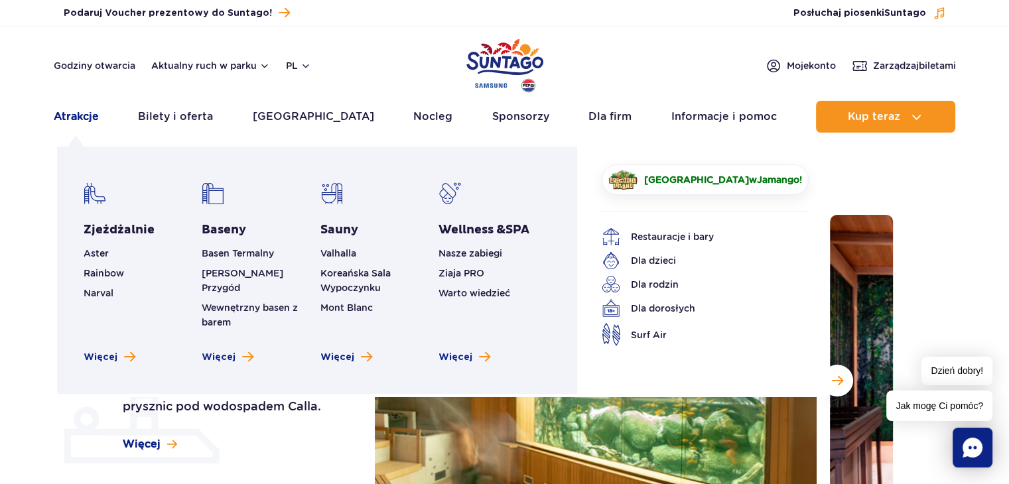
click at [90, 119] on link "Atrakcje" at bounding box center [76, 117] width 45 height 32
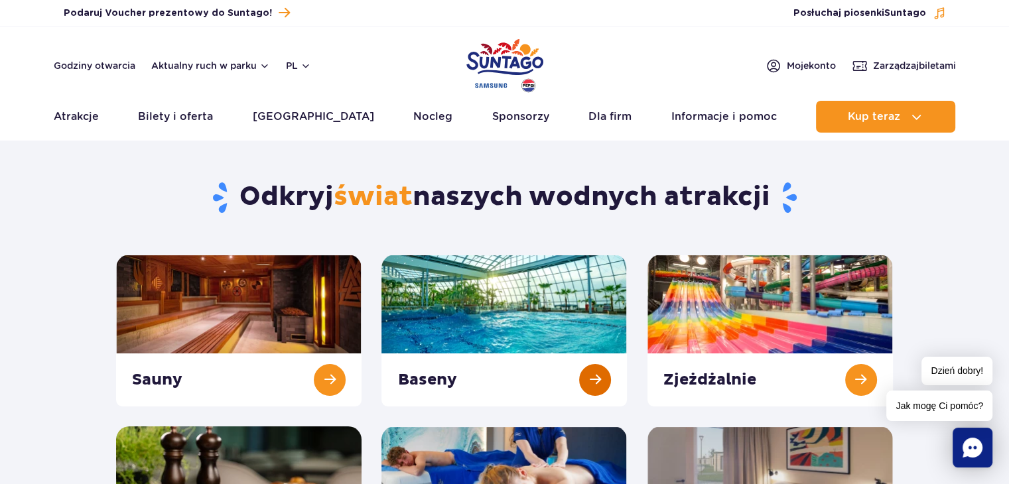
click at [450, 311] on link at bounding box center [503, 331] width 245 height 152
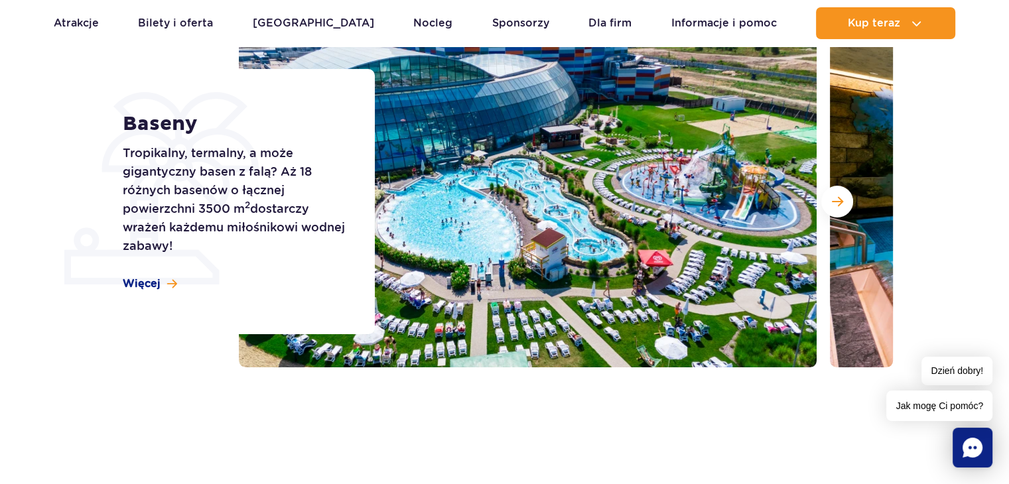
scroll to position [186, 0]
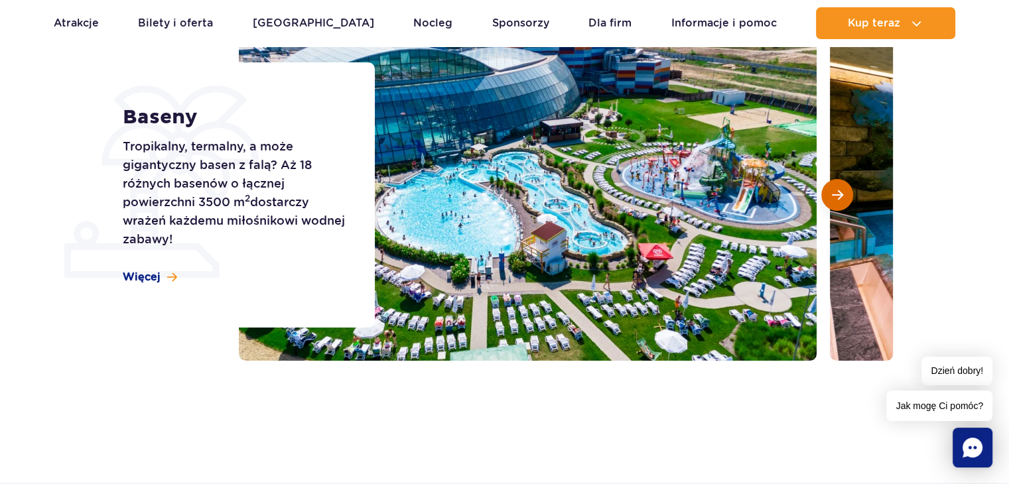
click at [836, 196] on span "Następny slajd" at bounding box center [837, 195] width 11 height 12
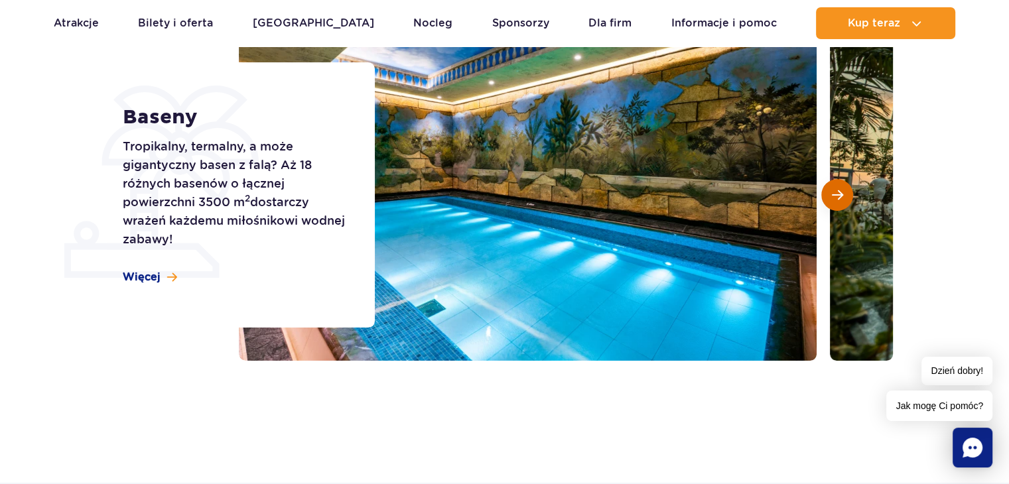
click at [836, 196] on span "Następny slajd" at bounding box center [837, 195] width 11 height 12
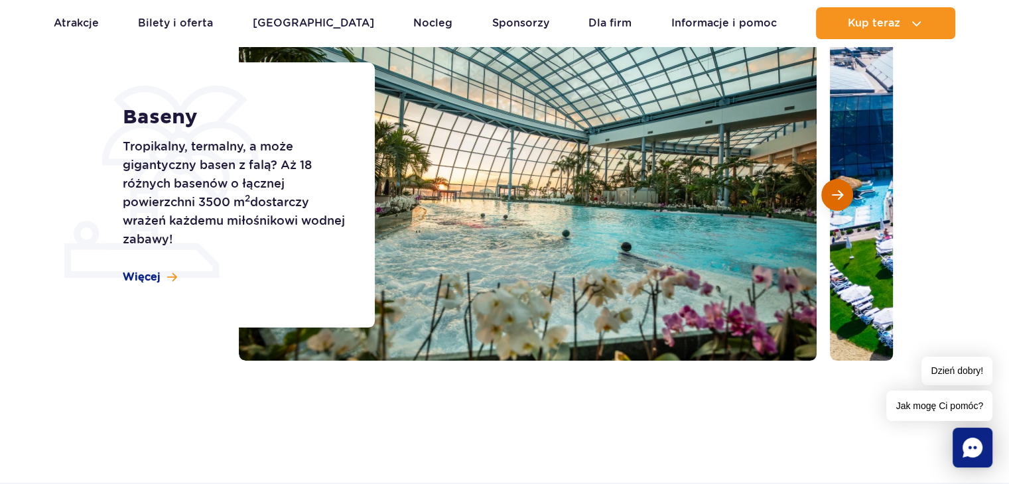
click at [836, 196] on span "Następny slajd" at bounding box center [837, 195] width 11 height 12
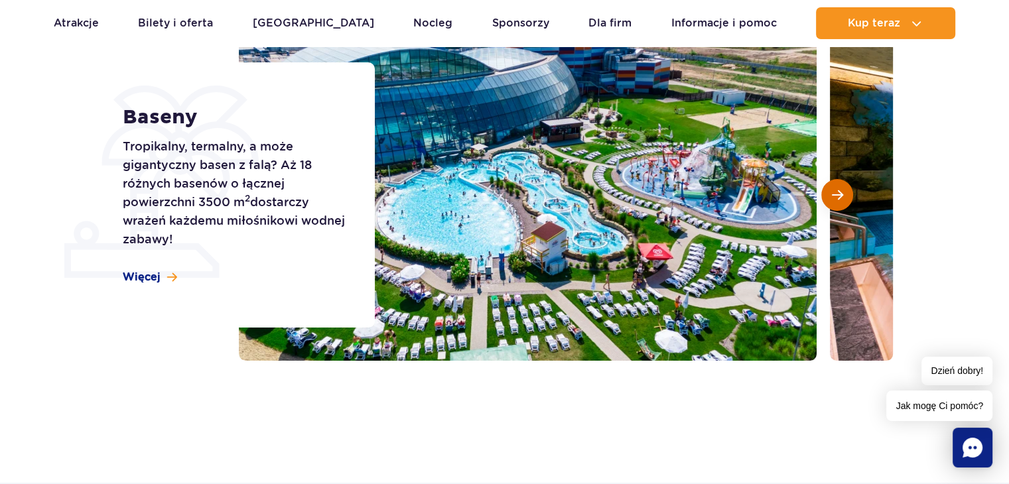
click at [836, 196] on span "Następny slajd" at bounding box center [837, 195] width 11 height 12
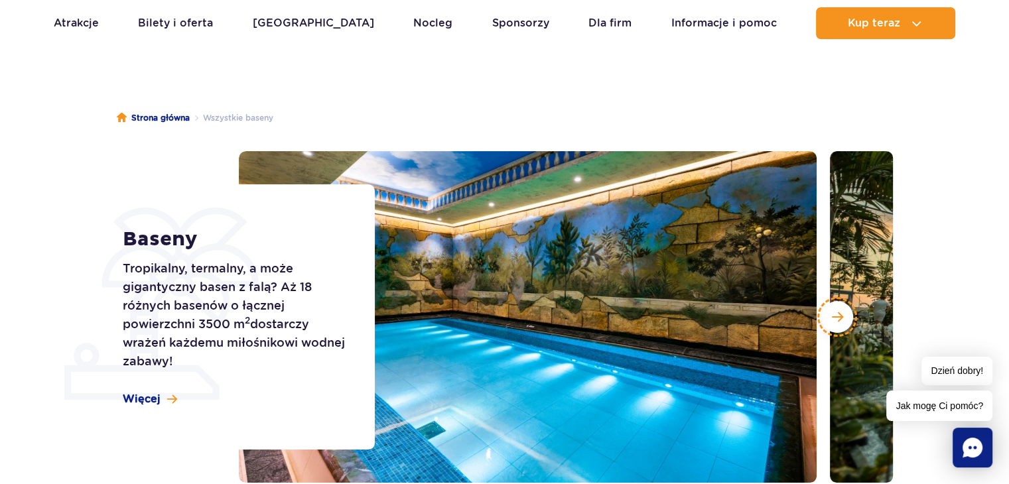
scroll to position [0, 0]
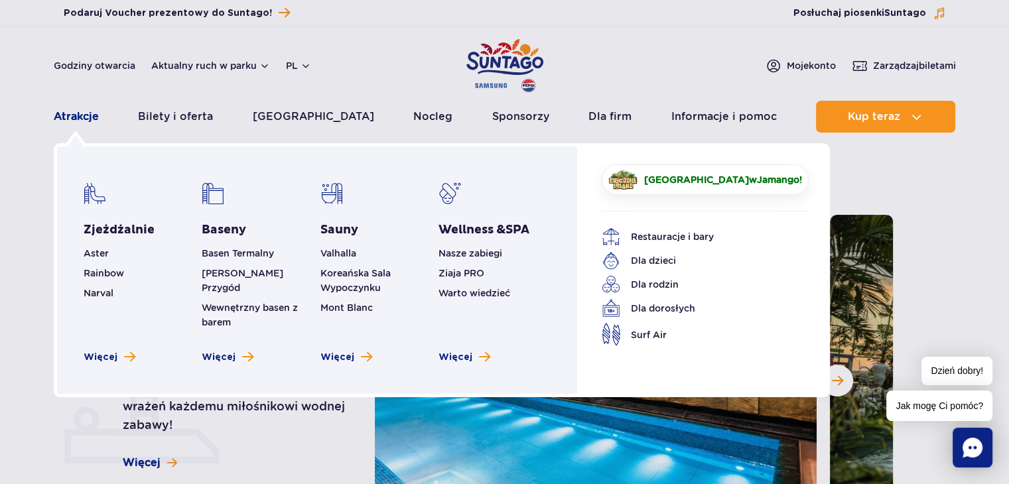
click at [58, 113] on link "Atrakcje" at bounding box center [76, 117] width 45 height 32
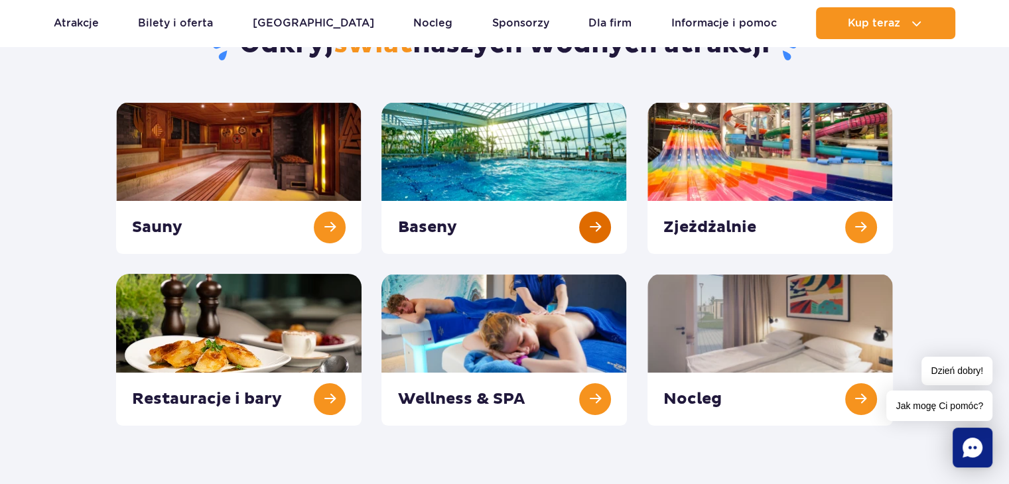
scroll to position [186, 0]
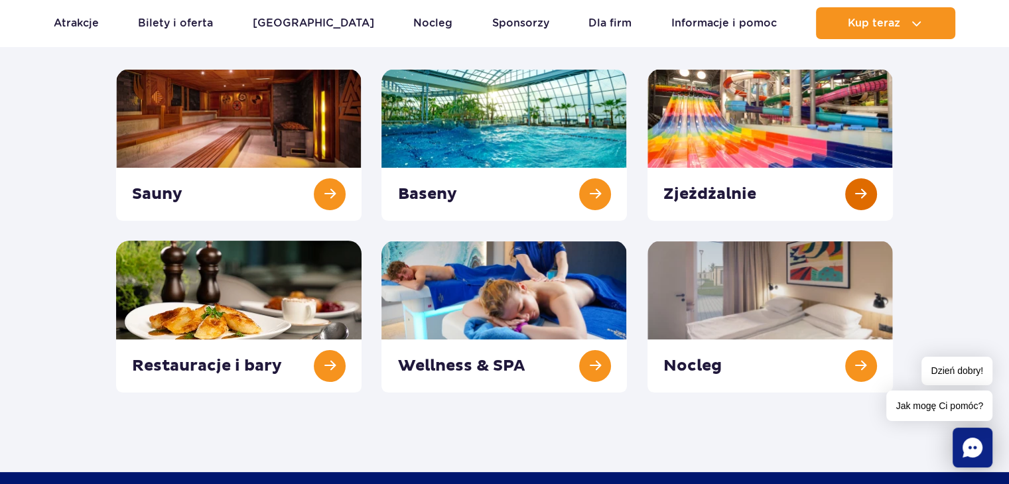
click at [759, 150] on link at bounding box center [769, 145] width 245 height 152
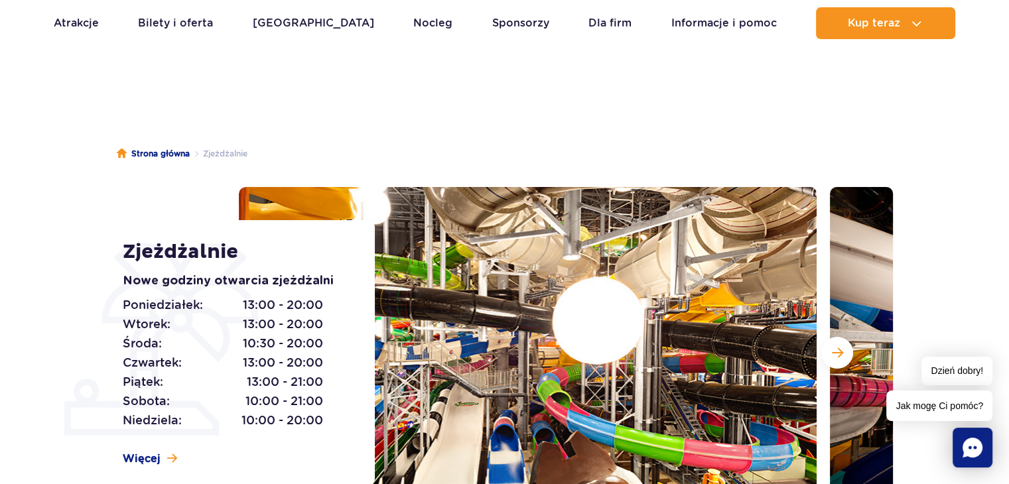
scroll to position [27, 0]
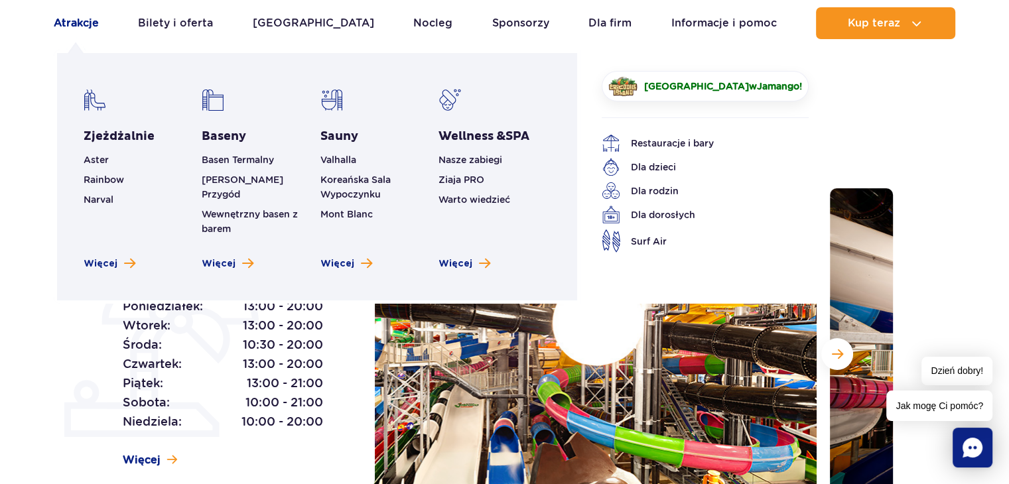
click at [82, 27] on link "Atrakcje" at bounding box center [76, 23] width 45 height 32
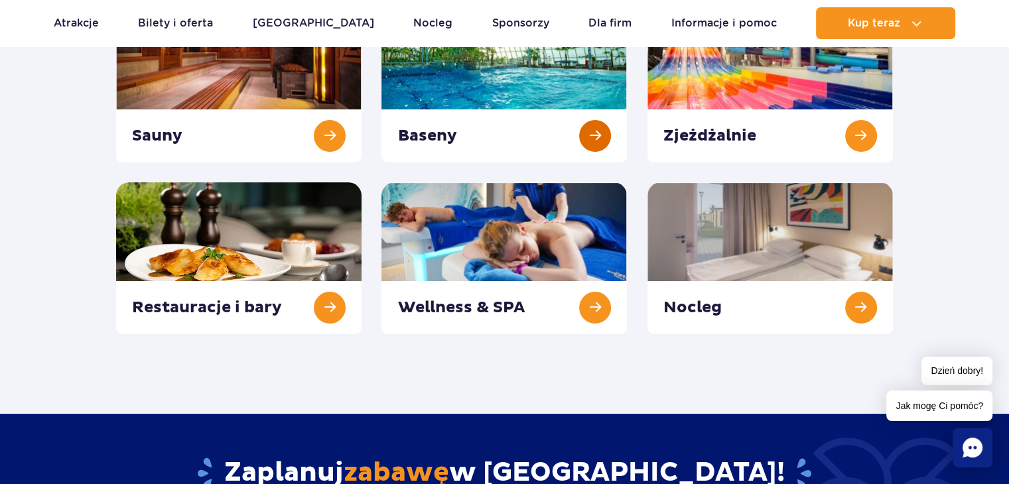
scroll to position [245, 0]
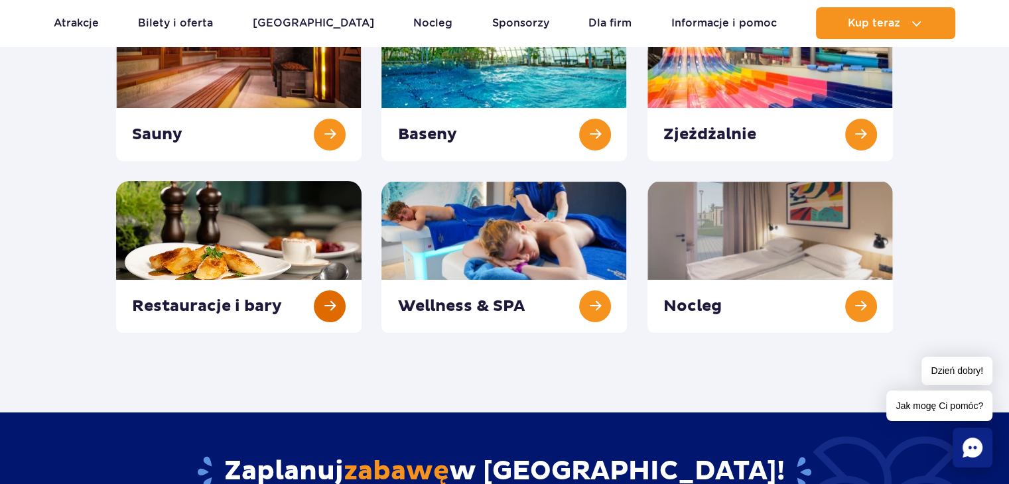
click at [275, 279] on link at bounding box center [238, 257] width 245 height 152
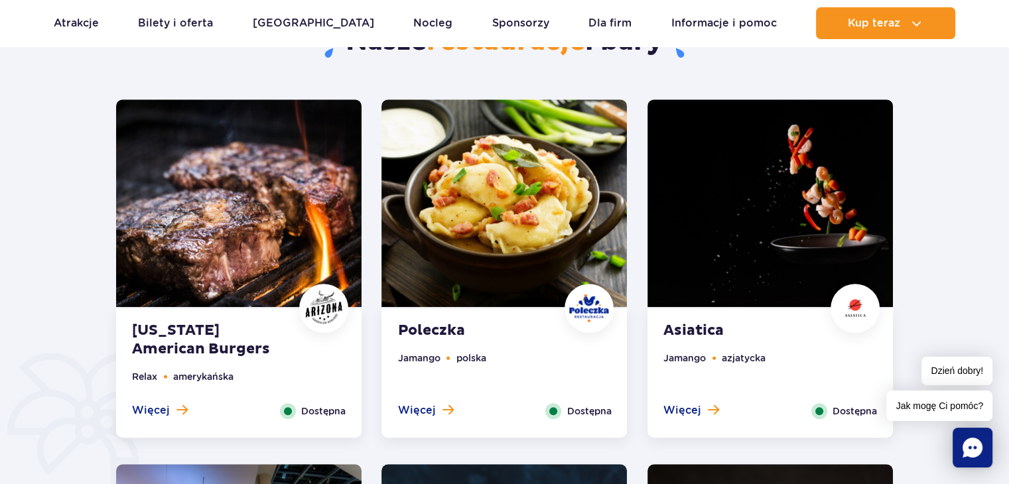
scroll to position [663, 0]
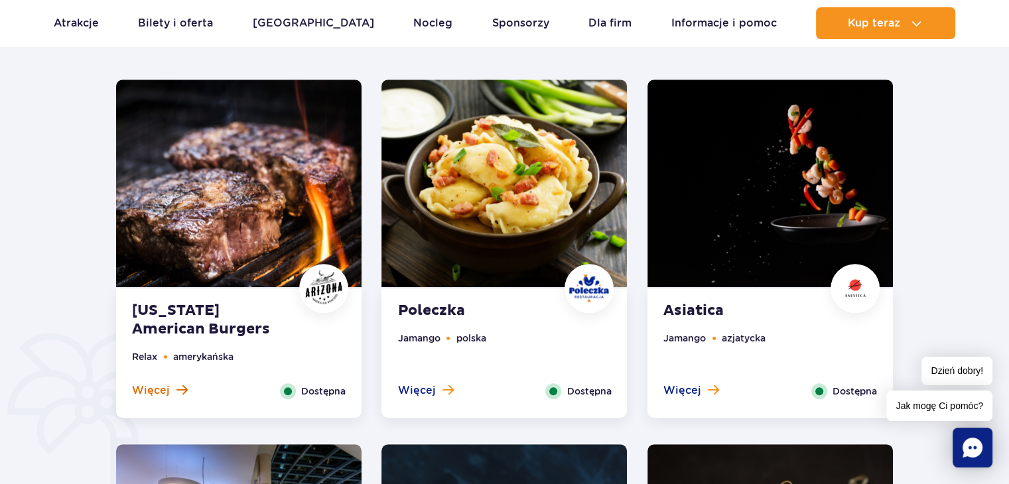
click at [158, 395] on span "Więcej" at bounding box center [151, 390] width 38 height 15
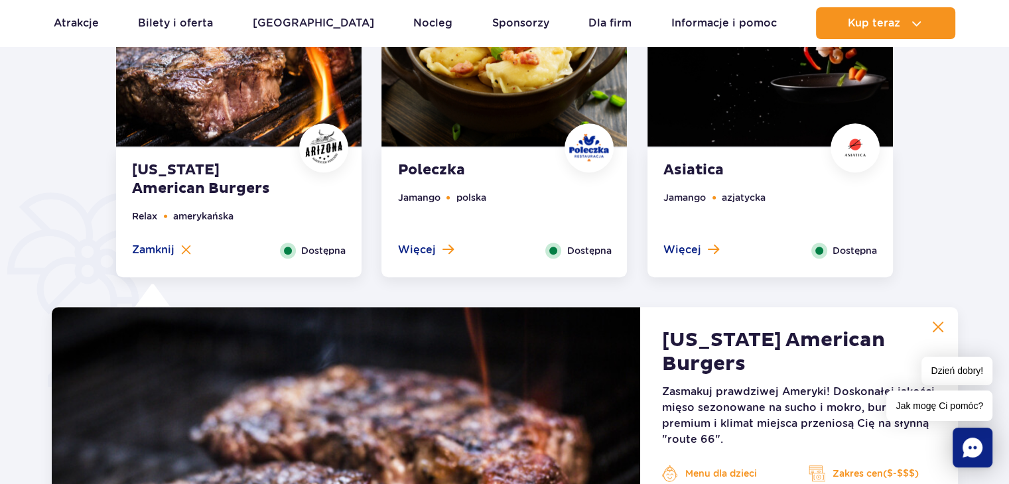
scroll to position [686, 0]
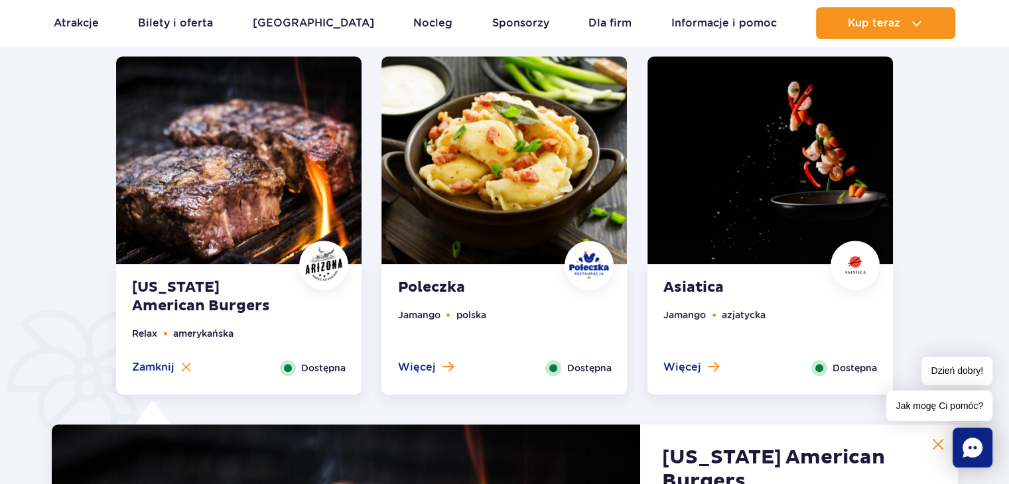
click at [589, 266] on img at bounding box center [589, 265] width 40 height 40
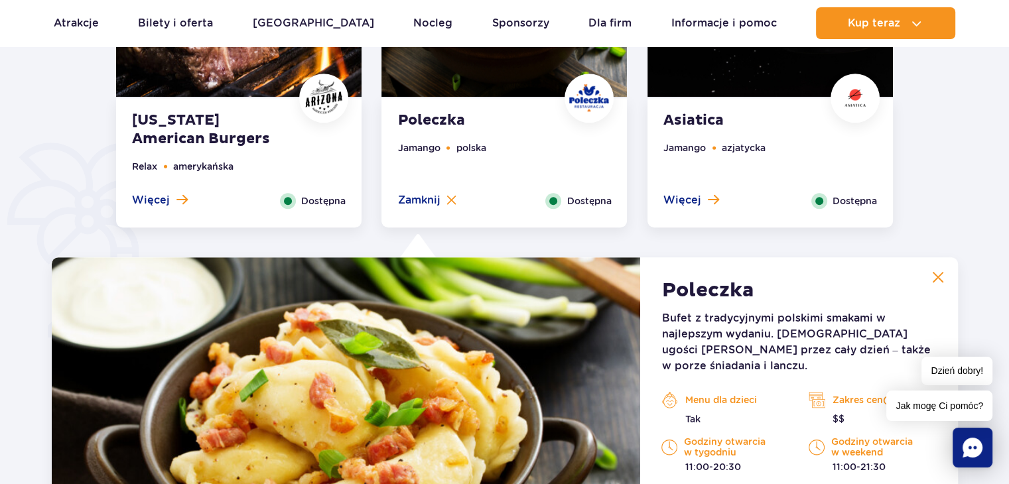
scroll to position [846, 0]
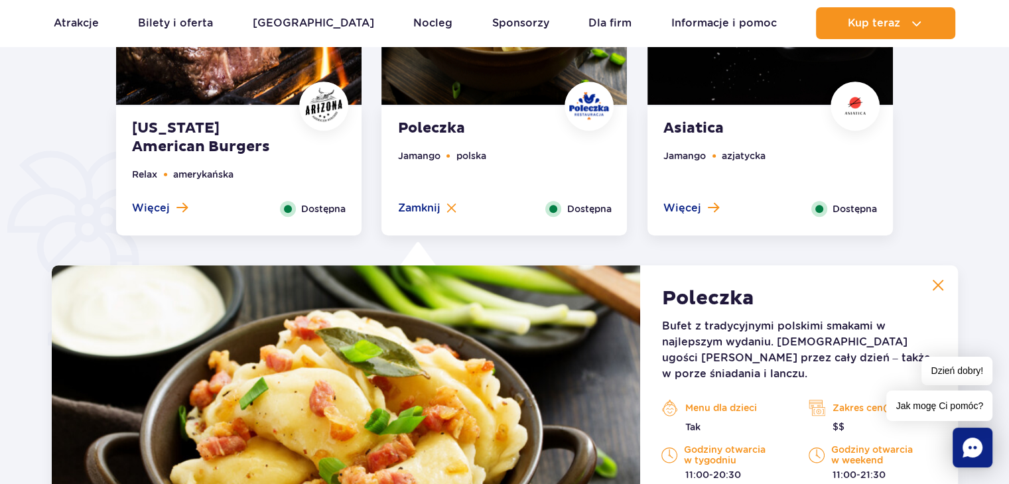
click at [696, 97] on img at bounding box center [769, 1] width 245 height 208
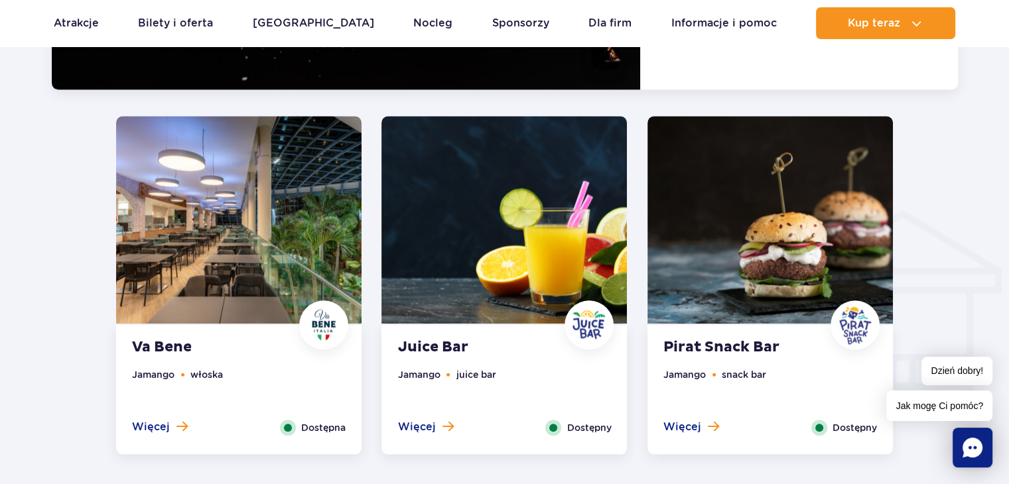
scroll to position [1482, 0]
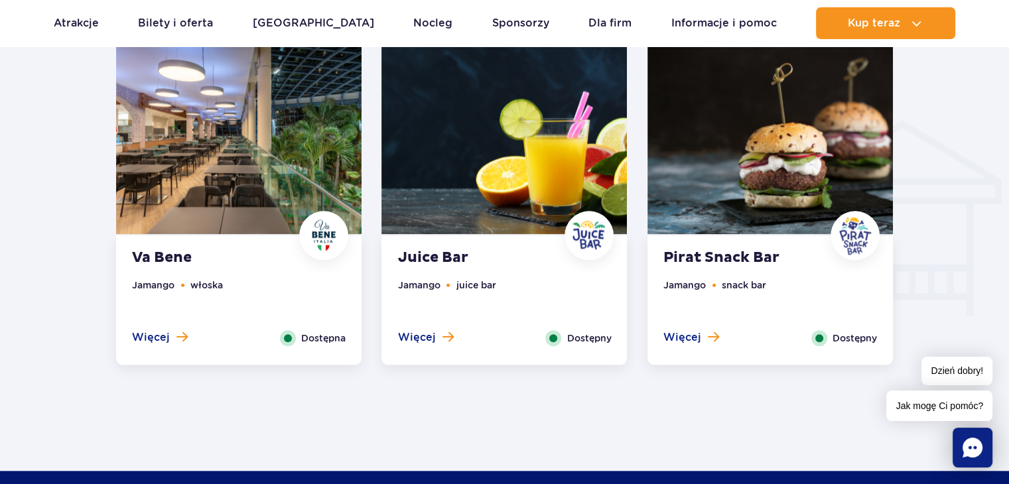
click at [280, 190] on img at bounding box center [238, 131] width 245 height 208
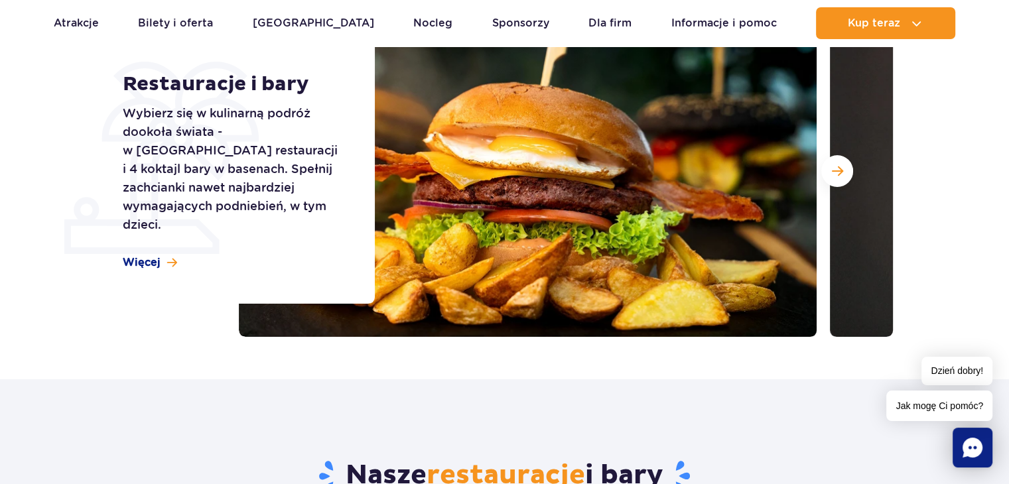
scroll to position [202, 0]
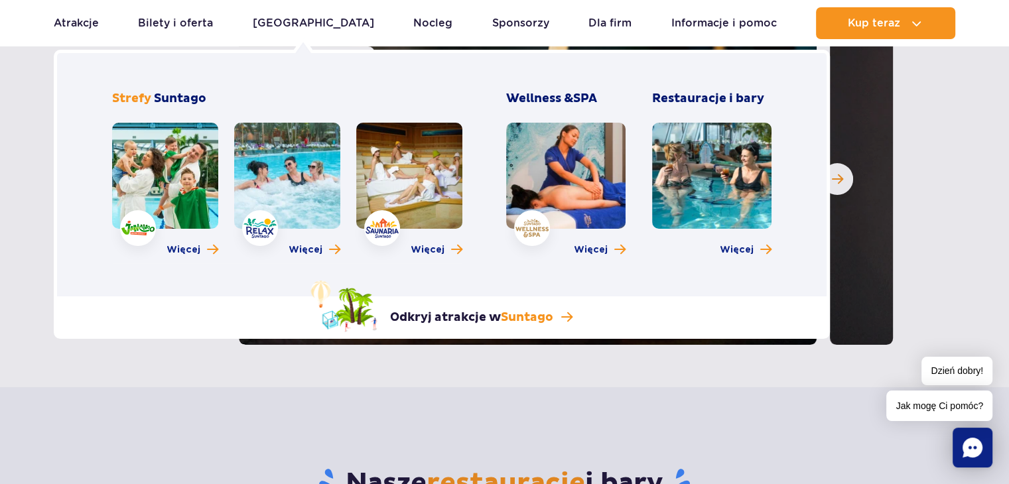
click at [166, 162] on link at bounding box center [165, 176] width 106 height 106
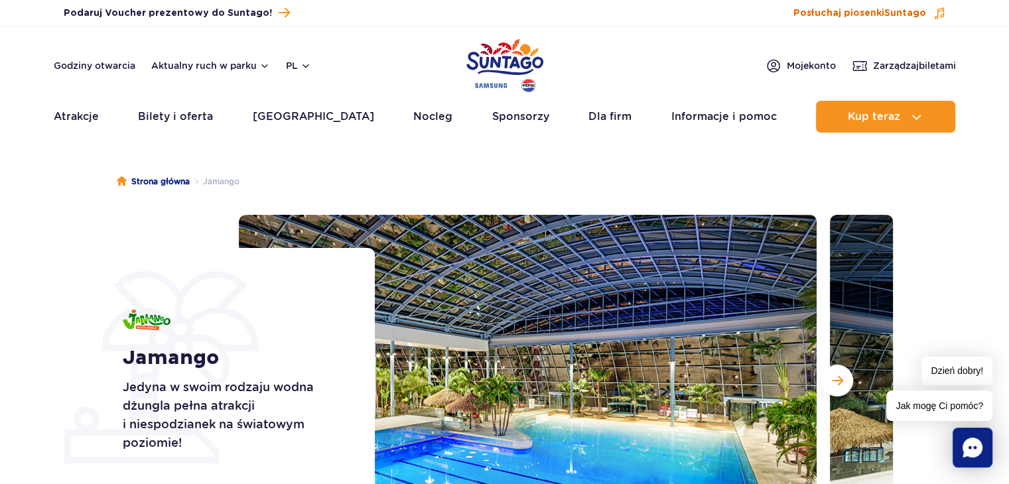
click at [873, 16] on span "Posłuchaj piosenki Suntago" at bounding box center [859, 13] width 133 height 13
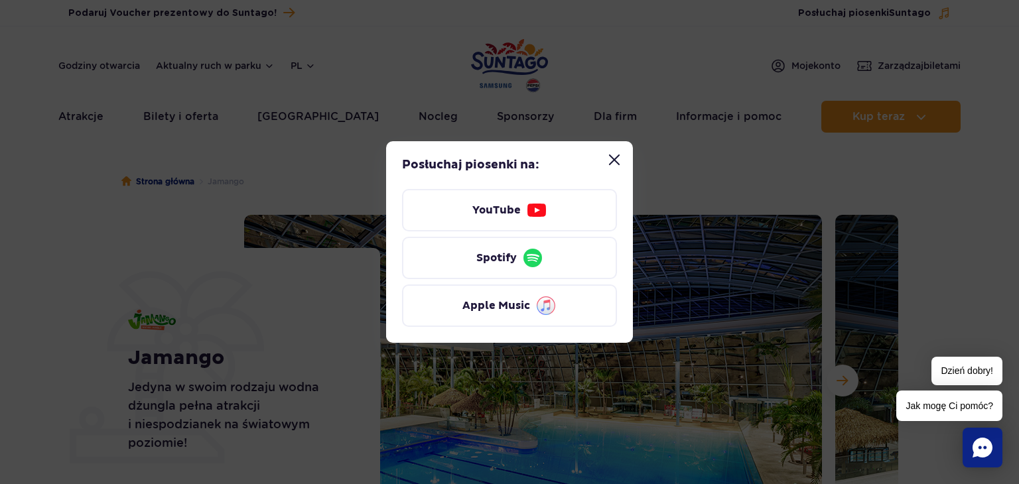
click at [612, 168] on button "Zamknij modal “Posłuchaj piosenki Suntago”" at bounding box center [614, 160] width 27 height 27
